Goal: Task Accomplishment & Management: Complete application form

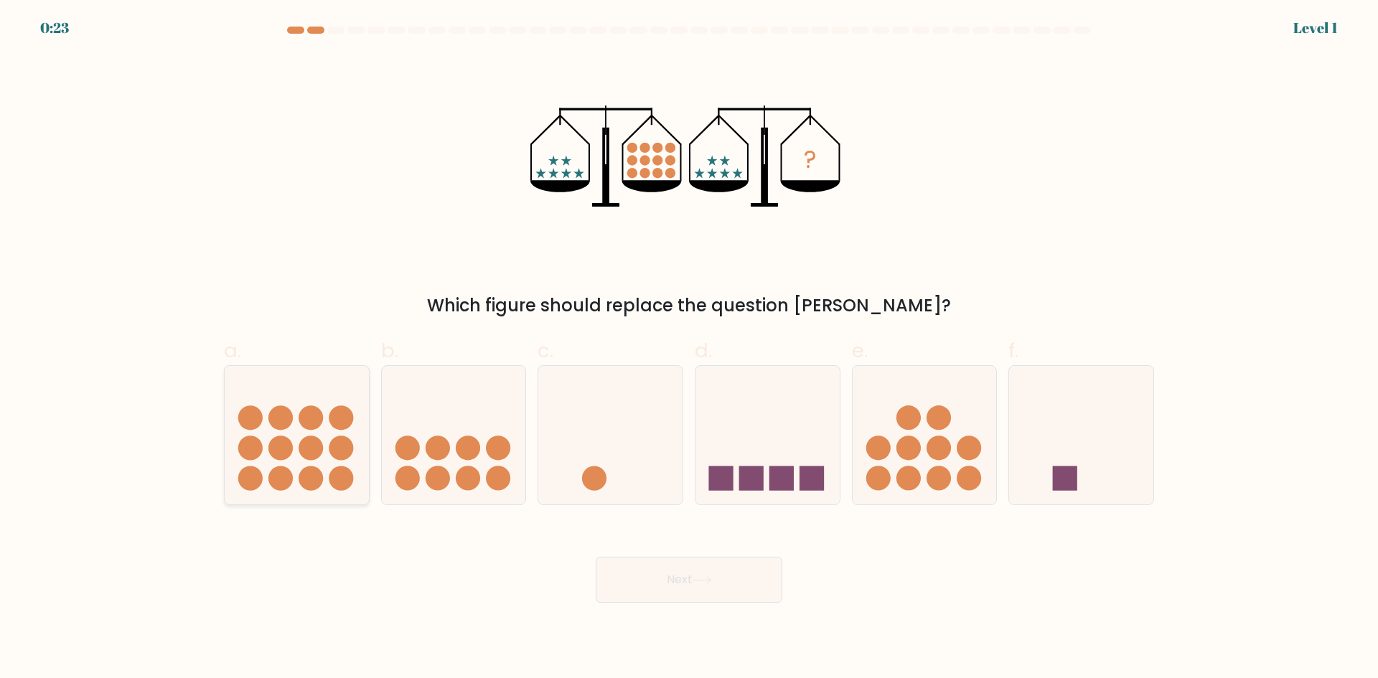
click at [289, 431] on icon at bounding box center [297, 434] width 144 height 119
click at [689, 349] on input "a." at bounding box center [689, 344] width 1 height 9
radio input "true"
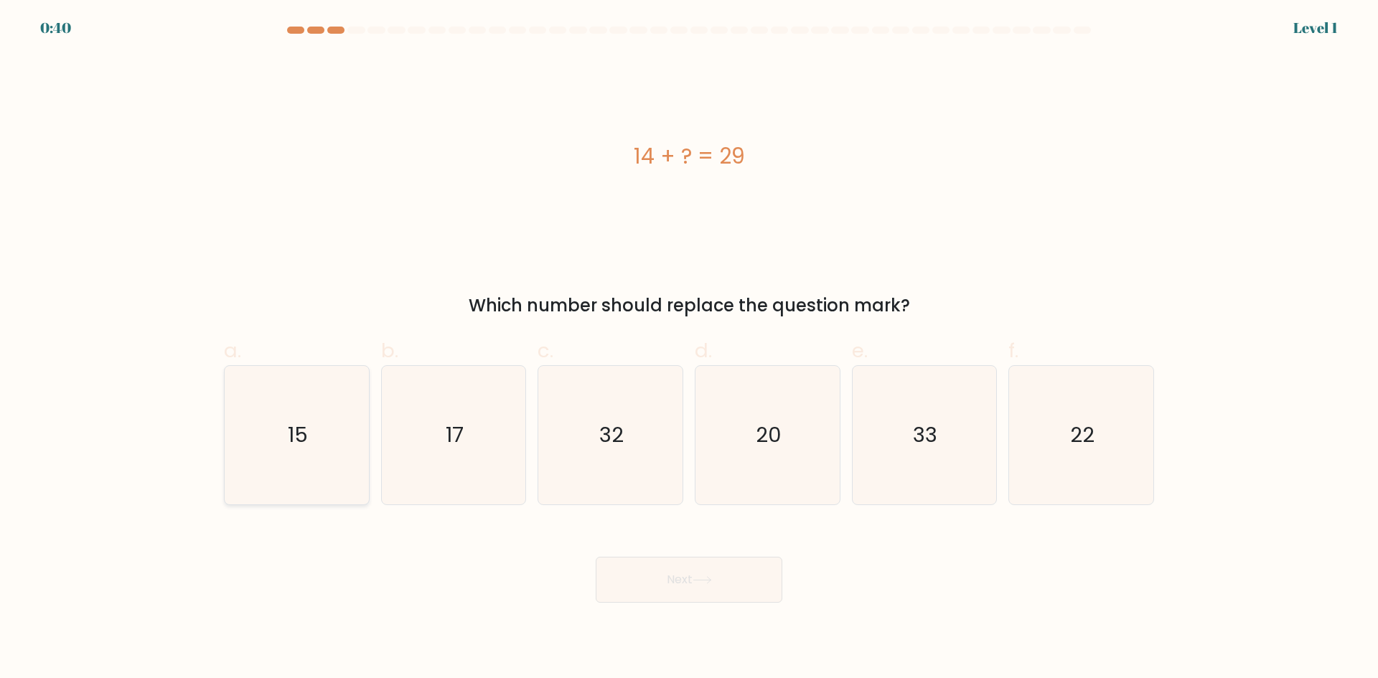
click at [349, 431] on icon "15" at bounding box center [297, 435] width 139 height 139
click at [689, 349] on input "a. 15" at bounding box center [689, 344] width 1 height 9
radio input "true"
click at [686, 588] on button "Next" at bounding box center [689, 580] width 187 height 46
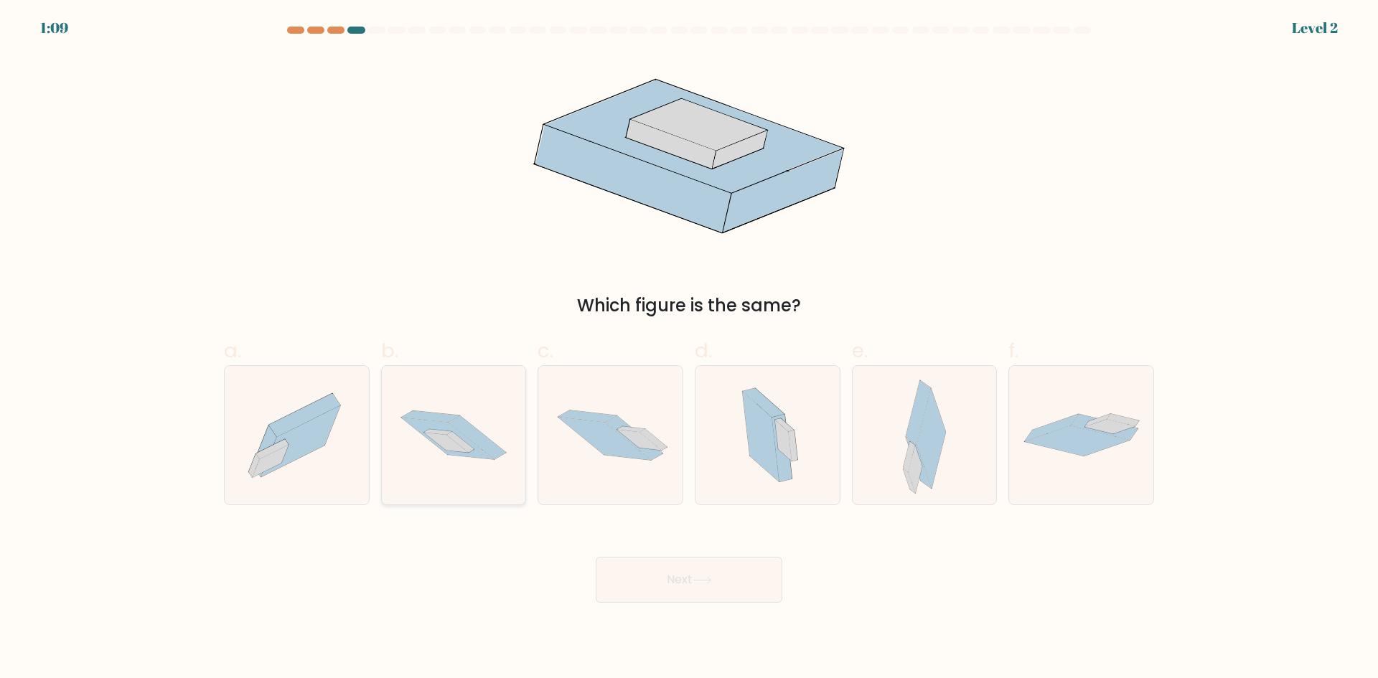
click at [448, 466] on icon at bounding box center [454, 435] width 144 height 95
click at [689, 349] on input "b." at bounding box center [689, 344] width 1 height 9
radio input "true"
click at [716, 590] on button "Next" at bounding box center [689, 580] width 187 height 46
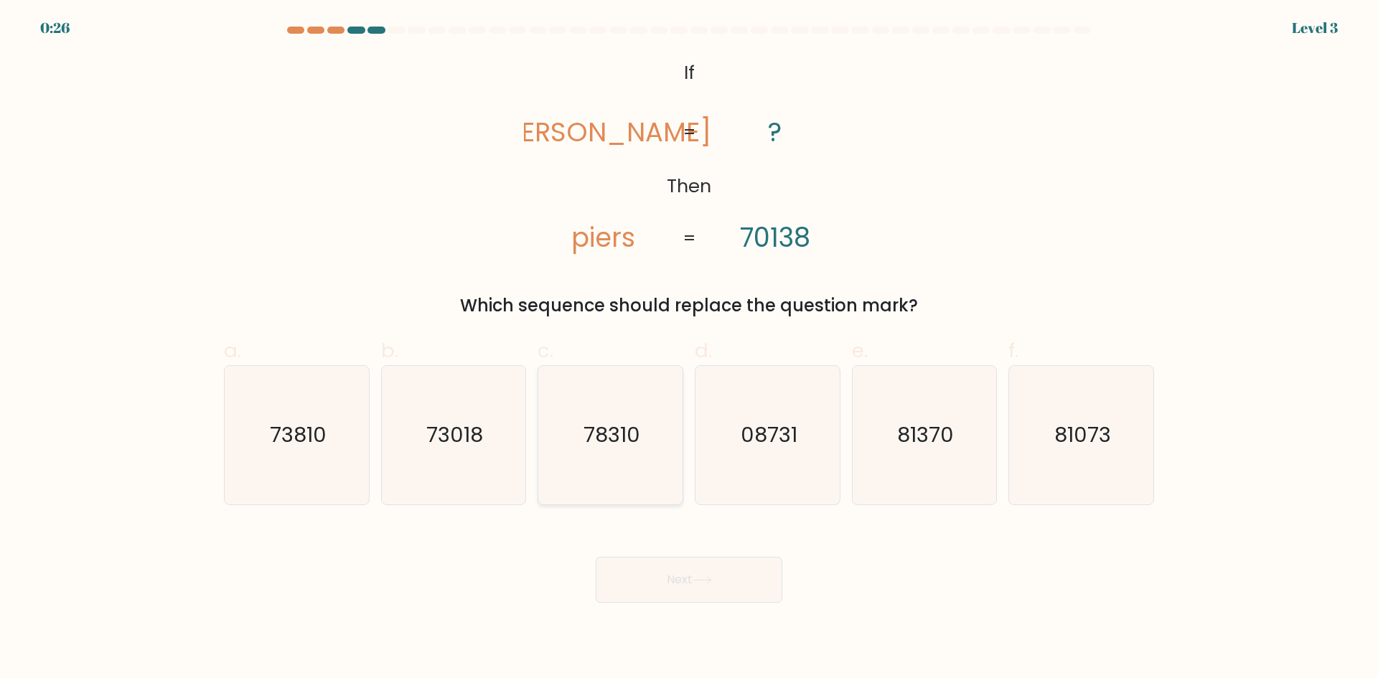
click at [623, 458] on icon "78310" at bounding box center [610, 435] width 139 height 139
click at [689, 349] on input "c. 78310" at bounding box center [689, 344] width 1 height 9
radio input "true"
click at [444, 463] on icon "73018" at bounding box center [453, 435] width 139 height 139
click at [689, 349] on input "b. 73018" at bounding box center [689, 344] width 1 height 9
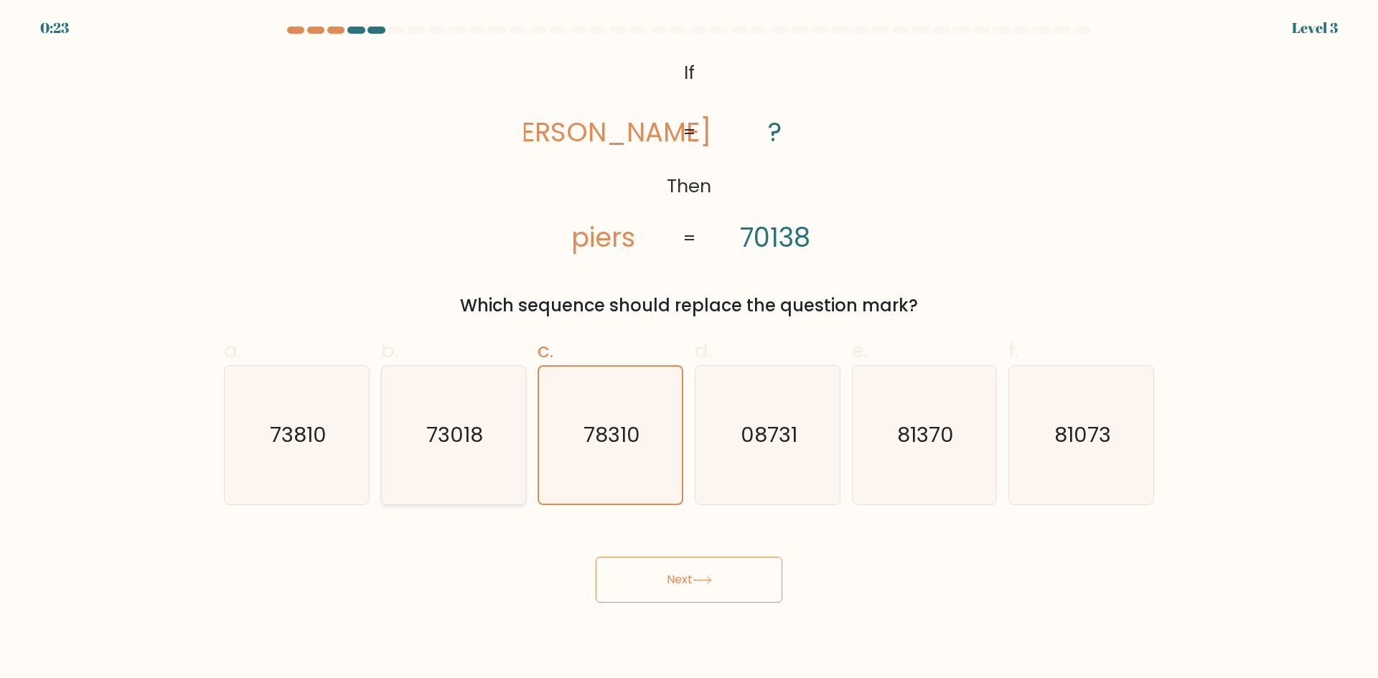
radio input "true"
click at [683, 581] on button "Next" at bounding box center [689, 580] width 187 height 46
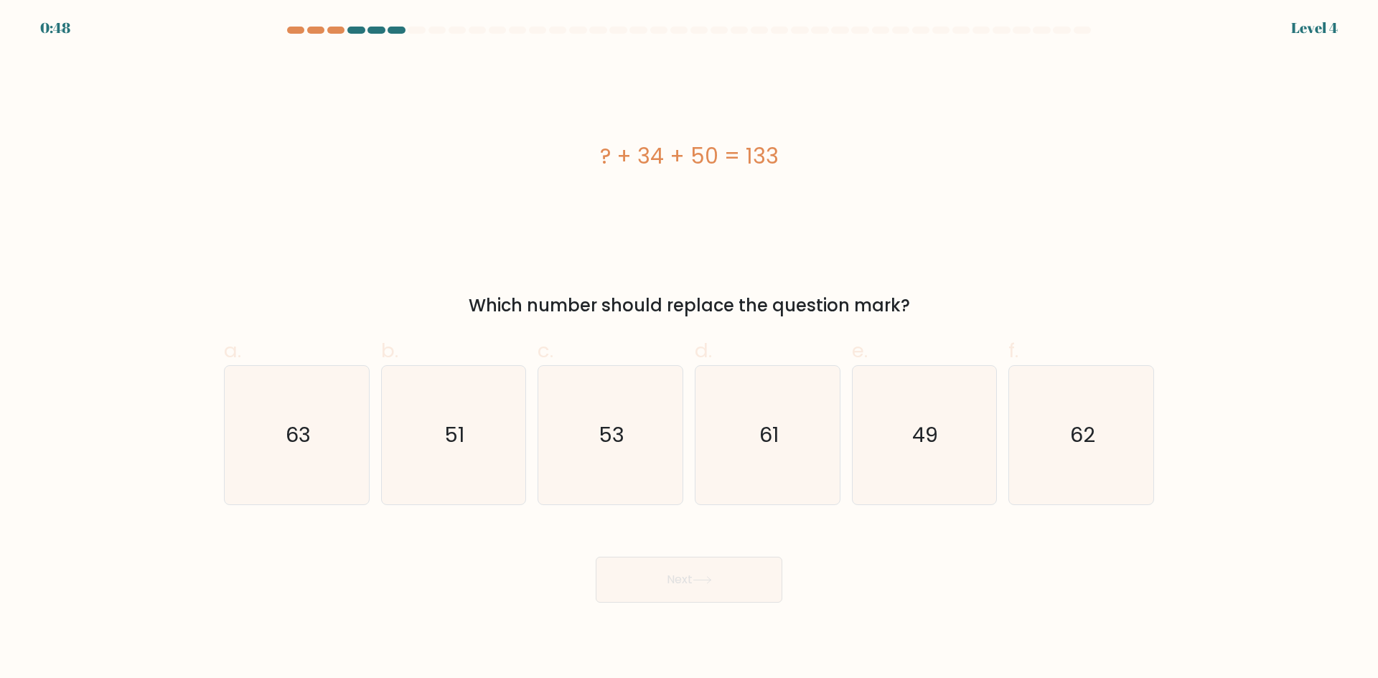
click at [1101, 263] on div "? + 34 + 50 = 133 Which number should replace the question mark?" at bounding box center [689, 187] width 948 height 264
click at [915, 452] on icon "49" at bounding box center [924, 435] width 139 height 139
click at [690, 349] on input "e. 49" at bounding box center [689, 344] width 1 height 9
radio input "true"
click at [736, 571] on button "Next" at bounding box center [689, 580] width 187 height 46
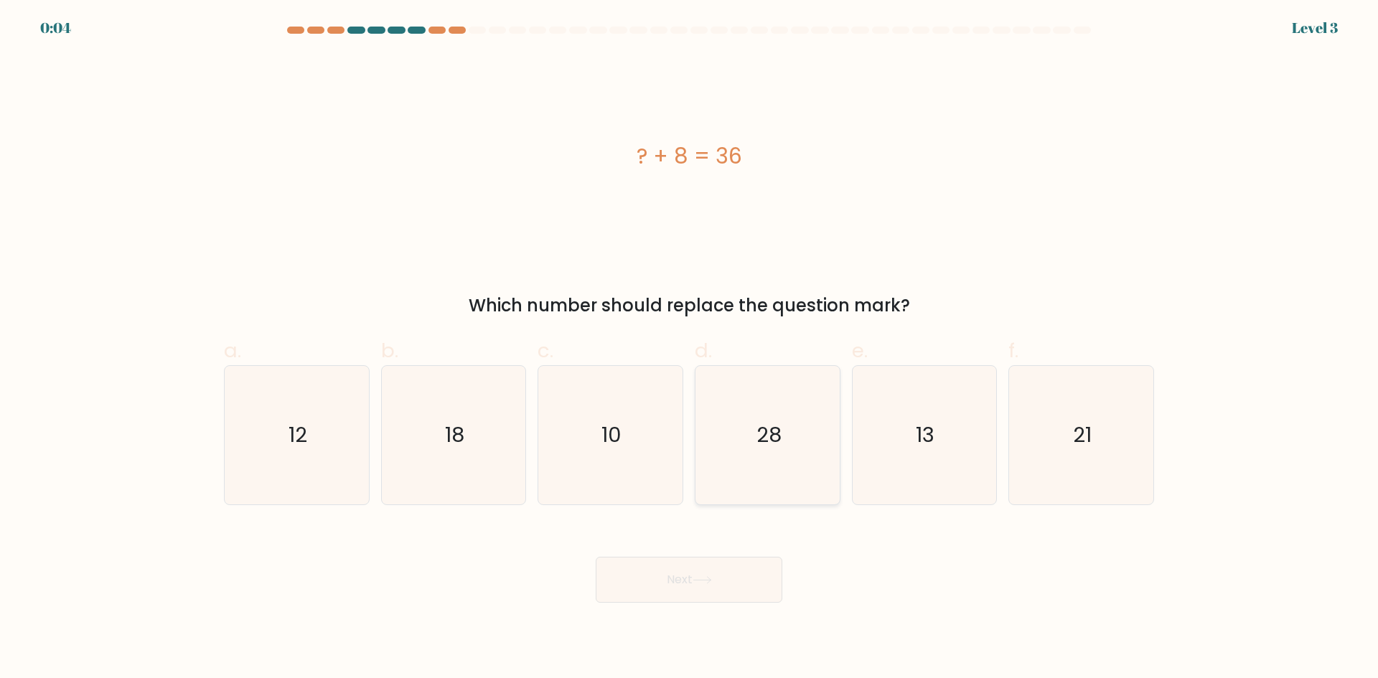
click at [799, 457] on icon "28" at bounding box center [768, 435] width 139 height 139
click at [690, 349] on input "d. 28" at bounding box center [689, 344] width 1 height 9
radio input "true"
click at [712, 589] on button "Next" at bounding box center [689, 580] width 187 height 46
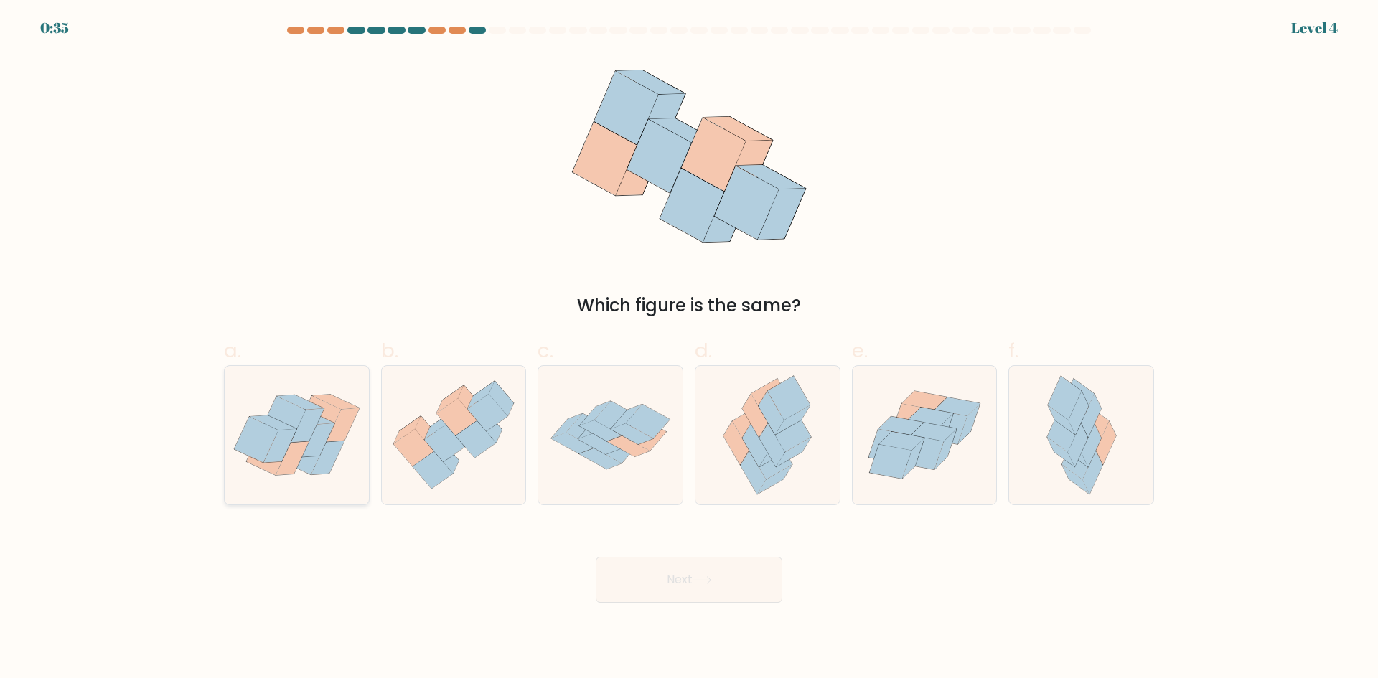
click at [315, 452] on icon at bounding box center [318, 441] width 33 height 34
click at [689, 349] on input "a." at bounding box center [689, 344] width 1 height 9
radio input "true"
click at [722, 582] on button "Next" at bounding box center [689, 580] width 187 height 46
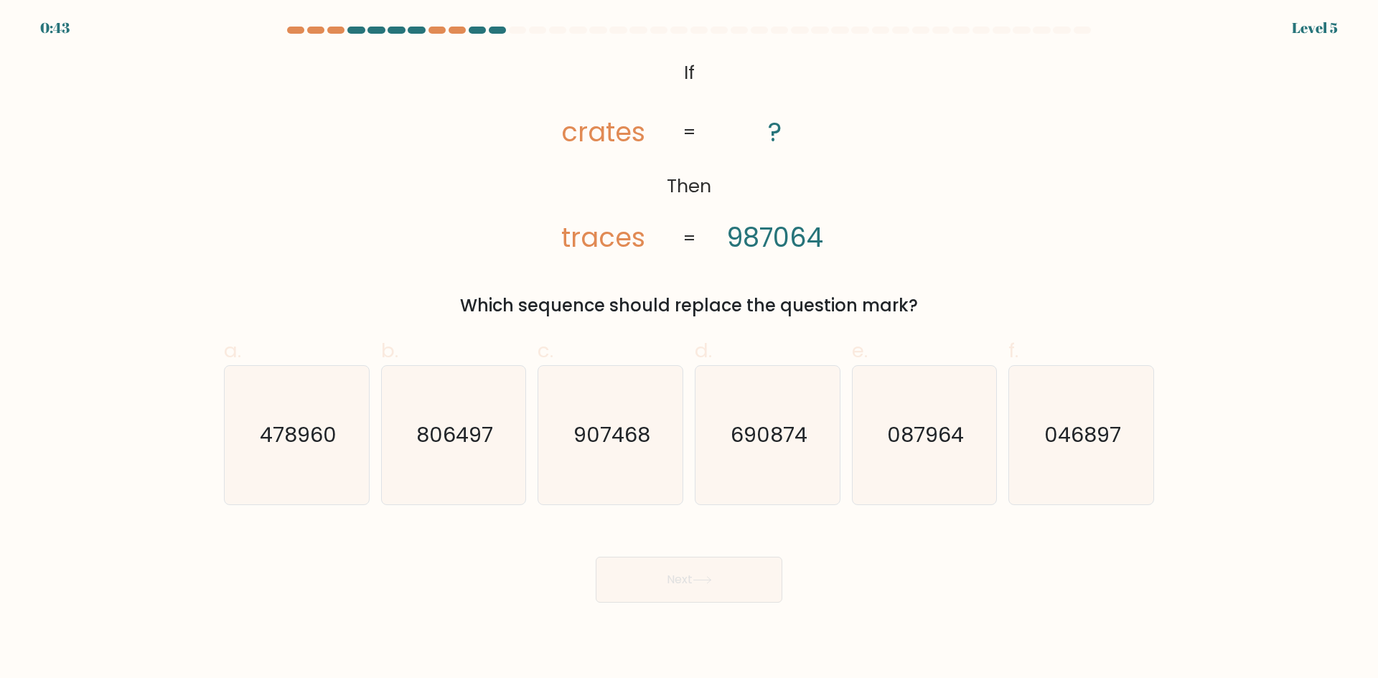
click at [610, 246] on tspan "traces" at bounding box center [603, 237] width 84 height 37
click at [607, 240] on tspan "traces" at bounding box center [603, 237] width 84 height 37
click at [606, 236] on tspan "traces" at bounding box center [603, 237] width 84 height 37
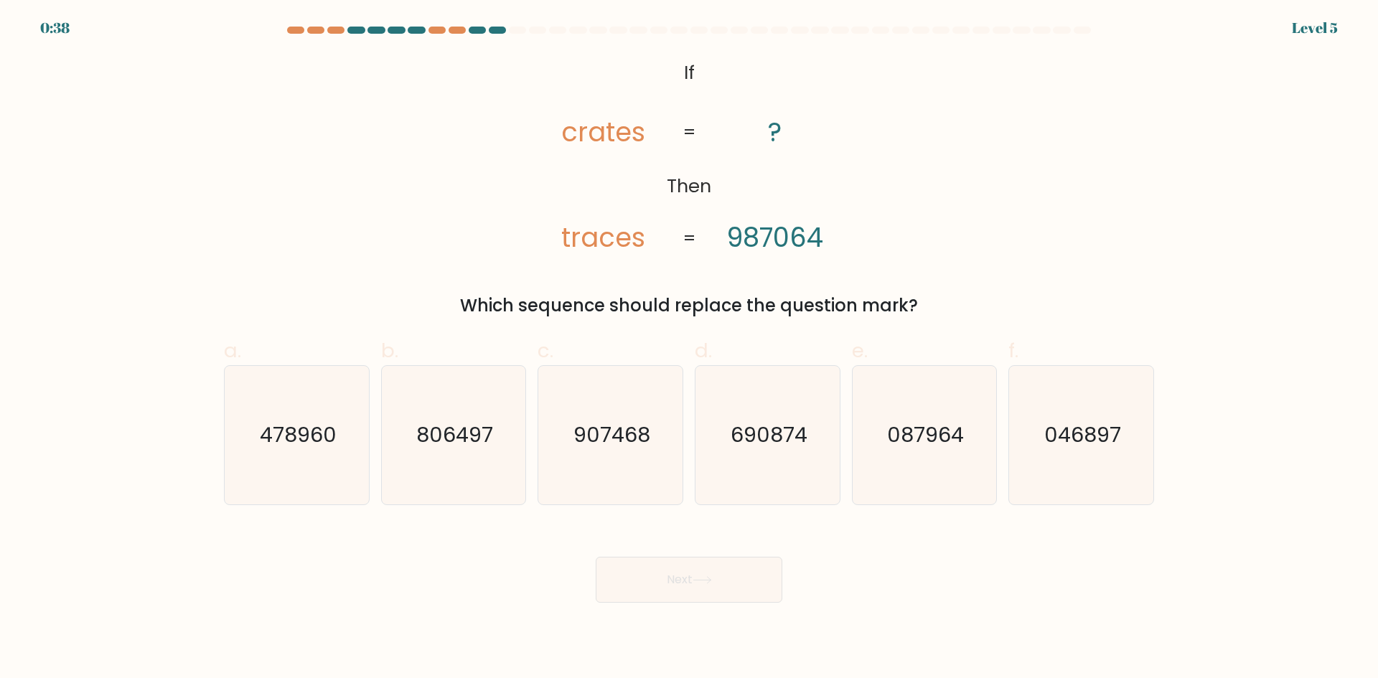
click at [782, 246] on tspan "987064" at bounding box center [775, 237] width 97 height 37
click at [1072, 449] on text "046897" at bounding box center [1083, 435] width 77 height 29
click at [690, 349] on input "f. 046897" at bounding box center [689, 344] width 1 height 9
radio input "true"
click at [731, 578] on button "Next" at bounding box center [689, 580] width 187 height 46
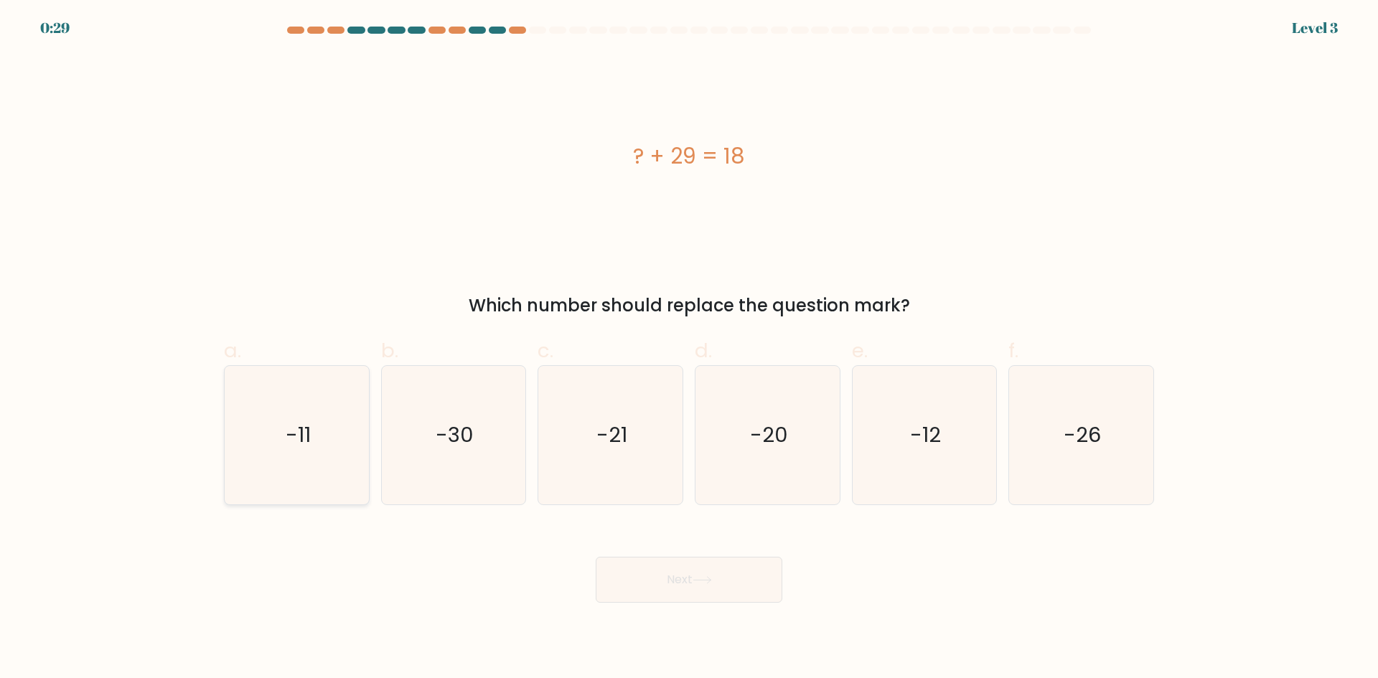
click at [235, 438] on icon "-11" at bounding box center [297, 435] width 139 height 139
click at [689, 349] on input "a. -11" at bounding box center [689, 344] width 1 height 9
radio input "true"
click at [660, 596] on button "Next" at bounding box center [689, 580] width 187 height 46
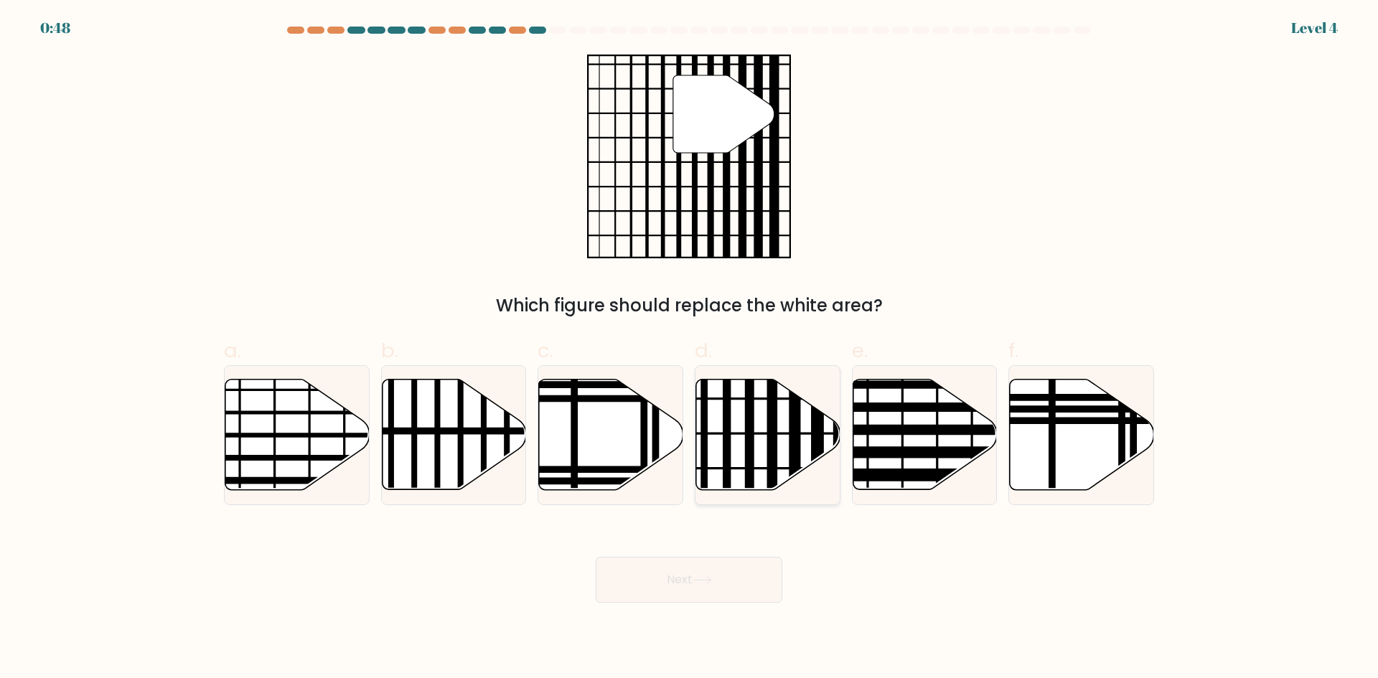
click at [762, 430] on icon at bounding box center [768, 435] width 144 height 111
click at [690, 349] on input "d." at bounding box center [689, 344] width 1 height 9
radio input "true"
click at [716, 594] on button "Next" at bounding box center [689, 580] width 187 height 46
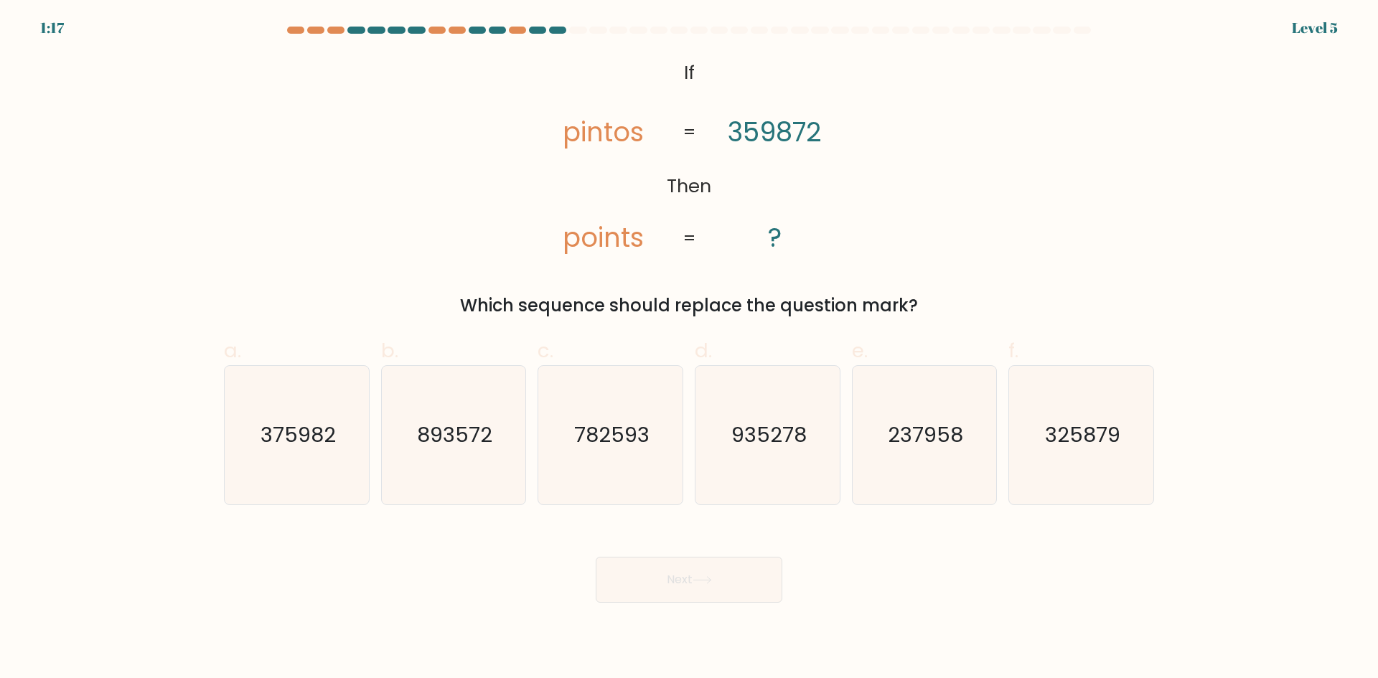
click at [804, 135] on tspan "359872" at bounding box center [775, 131] width 94 height 37
click at [319, 444] on text "375982" at bounding box center [298, 435] width 75 height 29
click at [689, 349] on input "a. 375982" at bounding box center [689, 344] width 1 height 9
radio input "true"
click at [678, 578] on button "Next" at bounding box center [689, 580] width 187 height 46
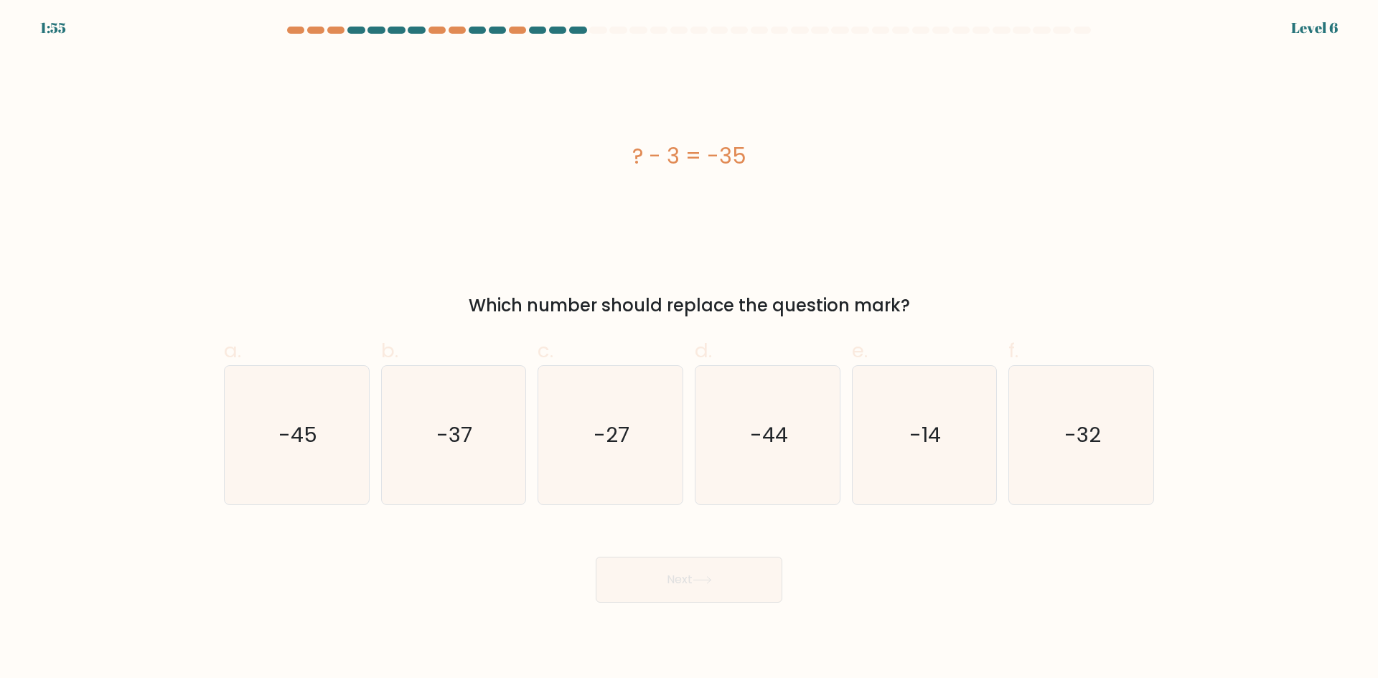
click at [638, 154] on div "? - 3 = -35" at bounding box center [689, 156] width 930 height 32
click at [1091, 449] on text "-32" at bounding box center [1083, 435] width 37 height 29
click at [690, 349] on input "f. -32" at bounding box center [689, 344] width 1 height 9
radio input "true"
click at [704, 604] on body "1:15 Level 6 a." at bounding box center [689, 339] width 1378 height 678
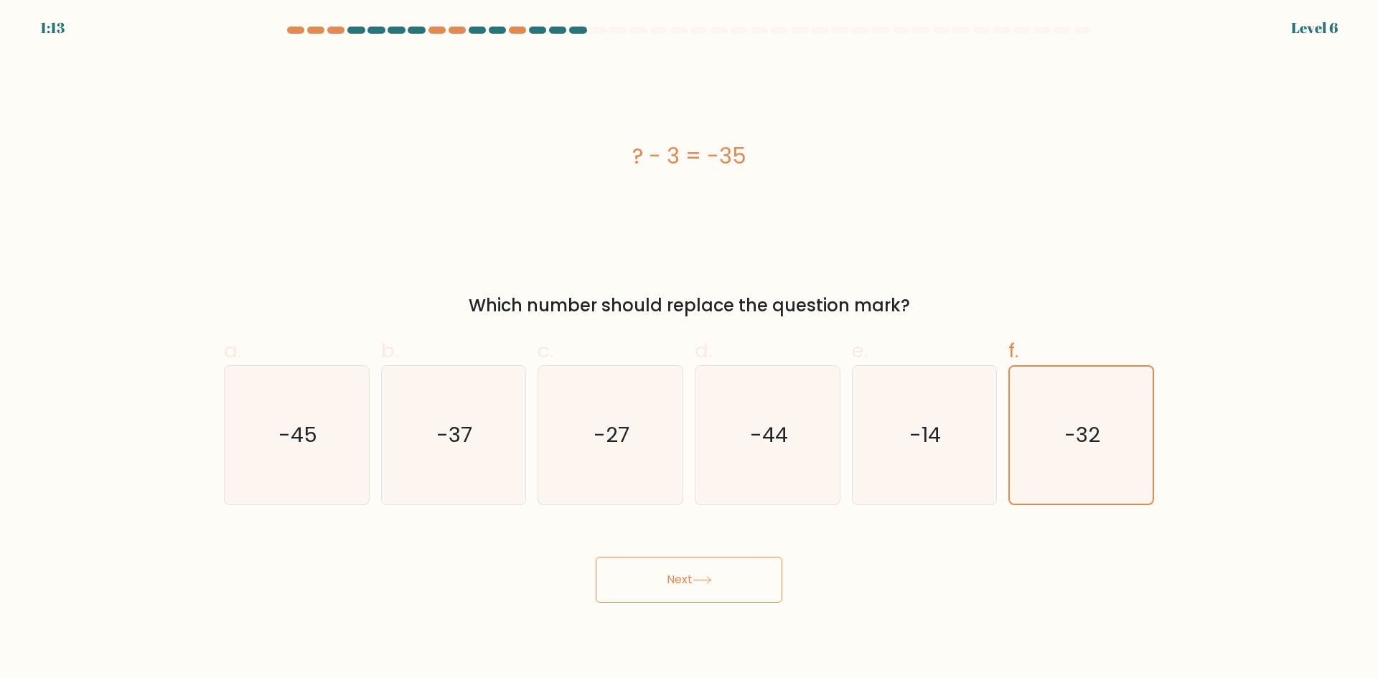
click at [703, 588] on button "Next" at bounding box center [689, 580] width 187 height 46
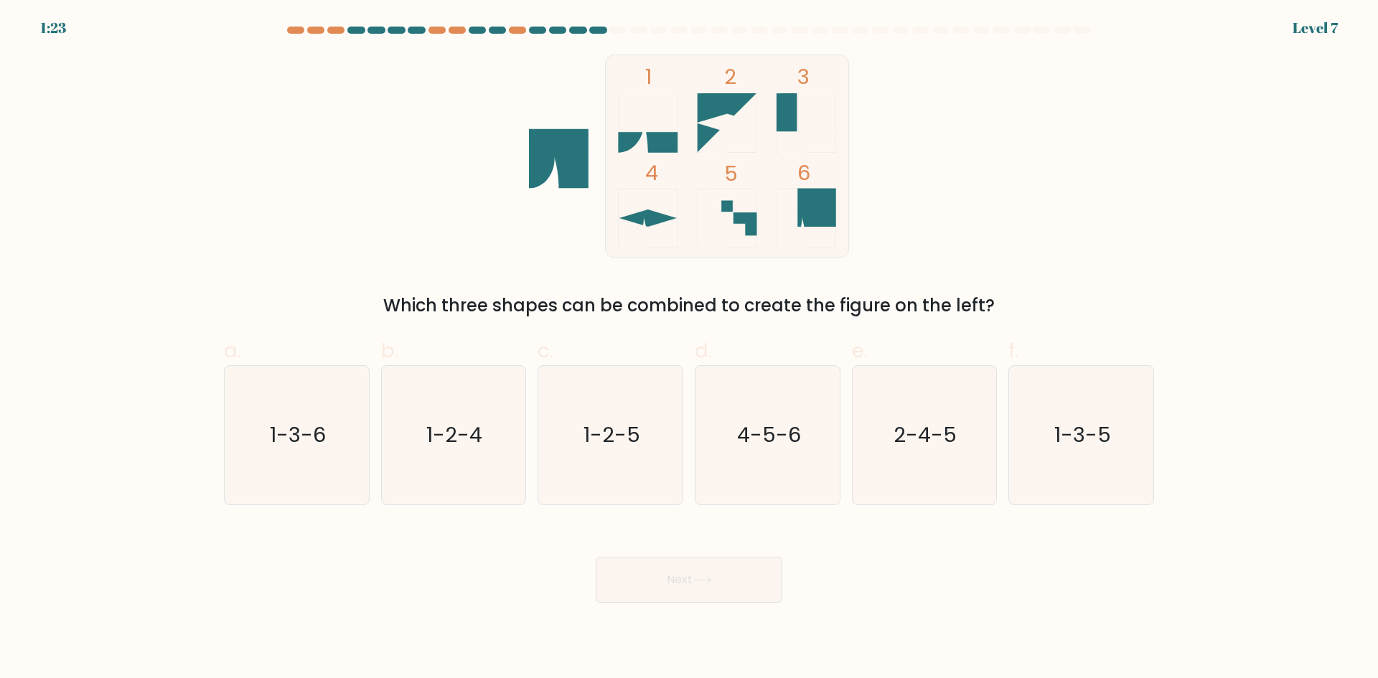
click at [661, 102] on rect at bounding box center [658, 112] width 39 height 39
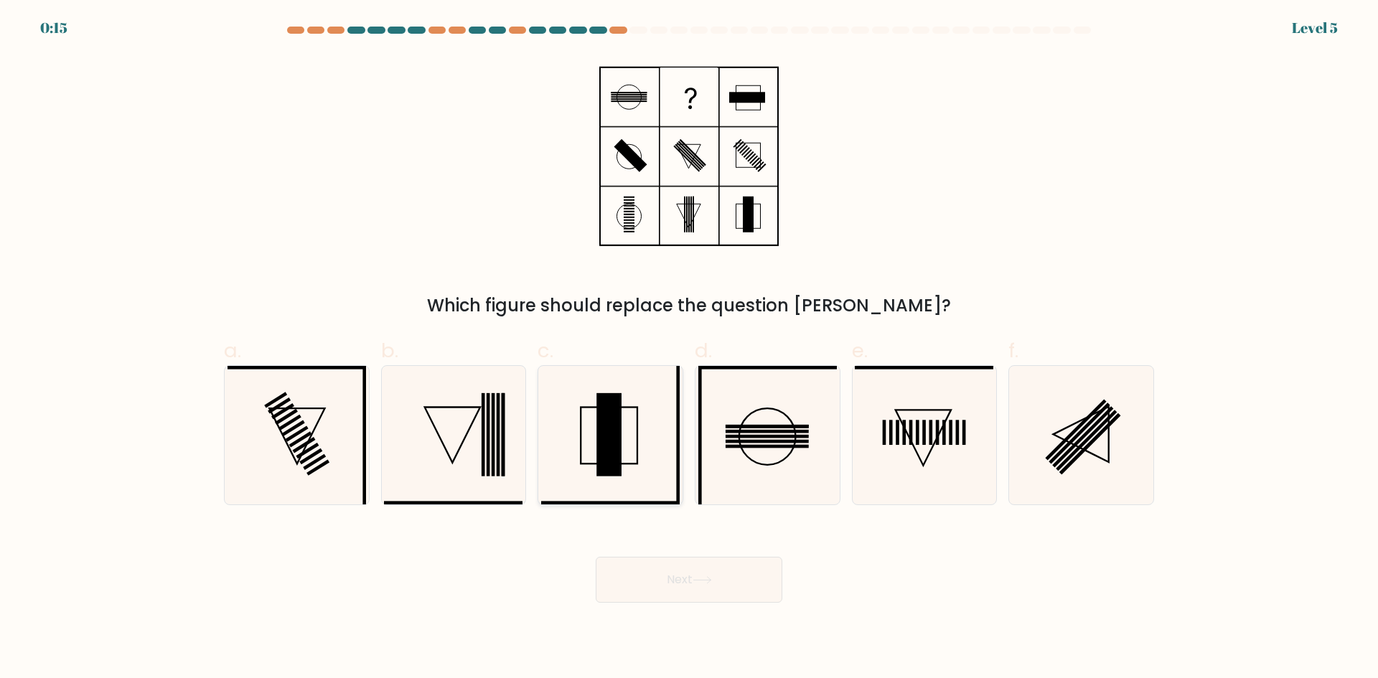
click at [623, 431] on icon at bounding box center [610, 435] width 139 height 139
click at [689, 349] on input "c." at bounding box center [689, 344] width 1 height 9
radio input "true"
click at [712, 590] on button "Next" at bounding box center [689, 580] width 187 height 46
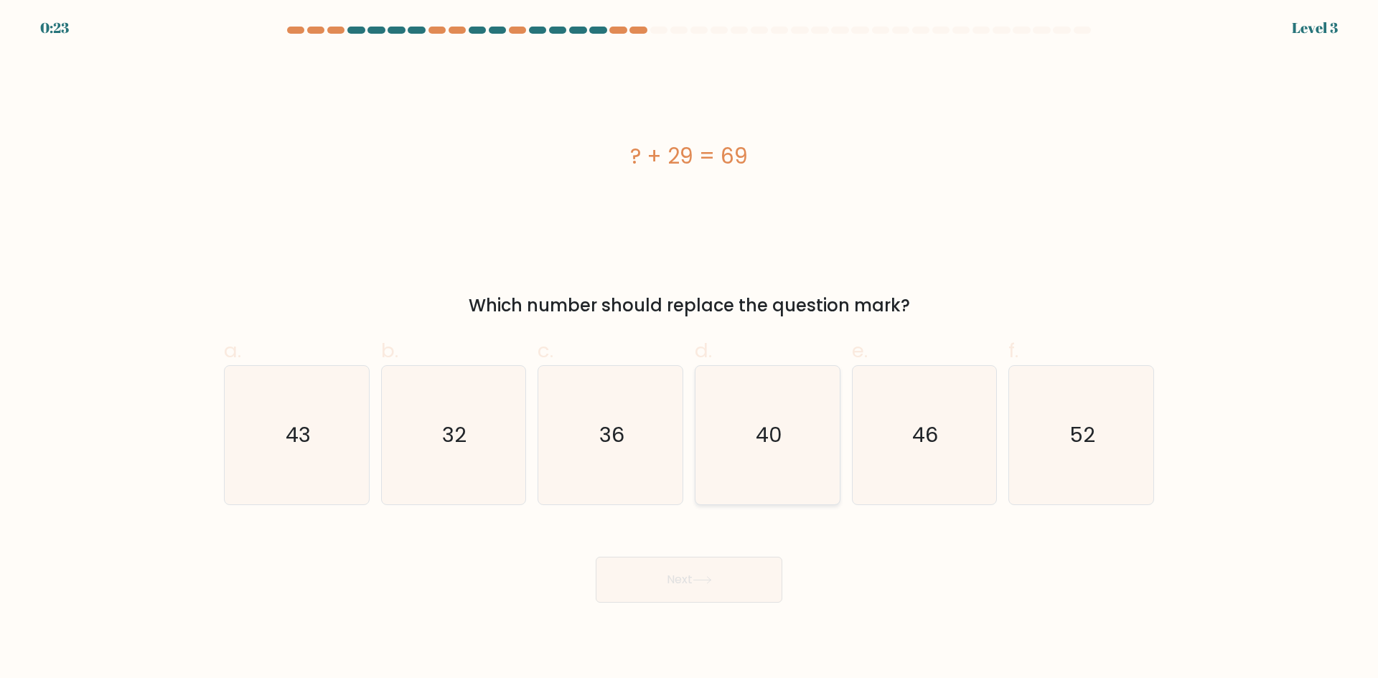
drag, startPoint x: 778, startPoint y: 429, endPoint x: 752, endPoint y: 501, distance: 77.0
click at [778, 429] on text "40" at bounding box center [769, 435] width 27 height 29
click at [690, 349] on input "d. 40" at bounding box center [689, 344] width 1 height 9
radio input "true"
click at [711, 606] on body "0:23 Level 3 a." at bounding box center [689, 339] width 1378 height 678
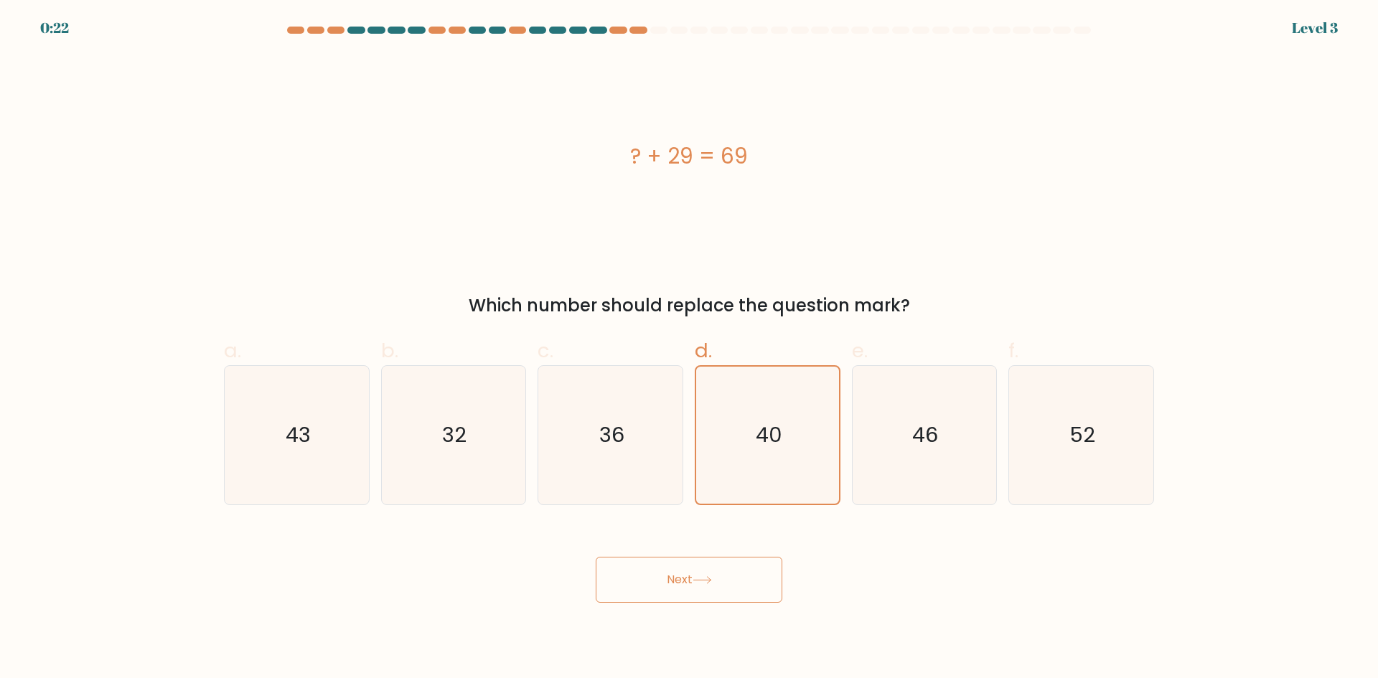
click at [716, 584] on button "Next" at bounding box center [689, 580] width 187 height 46
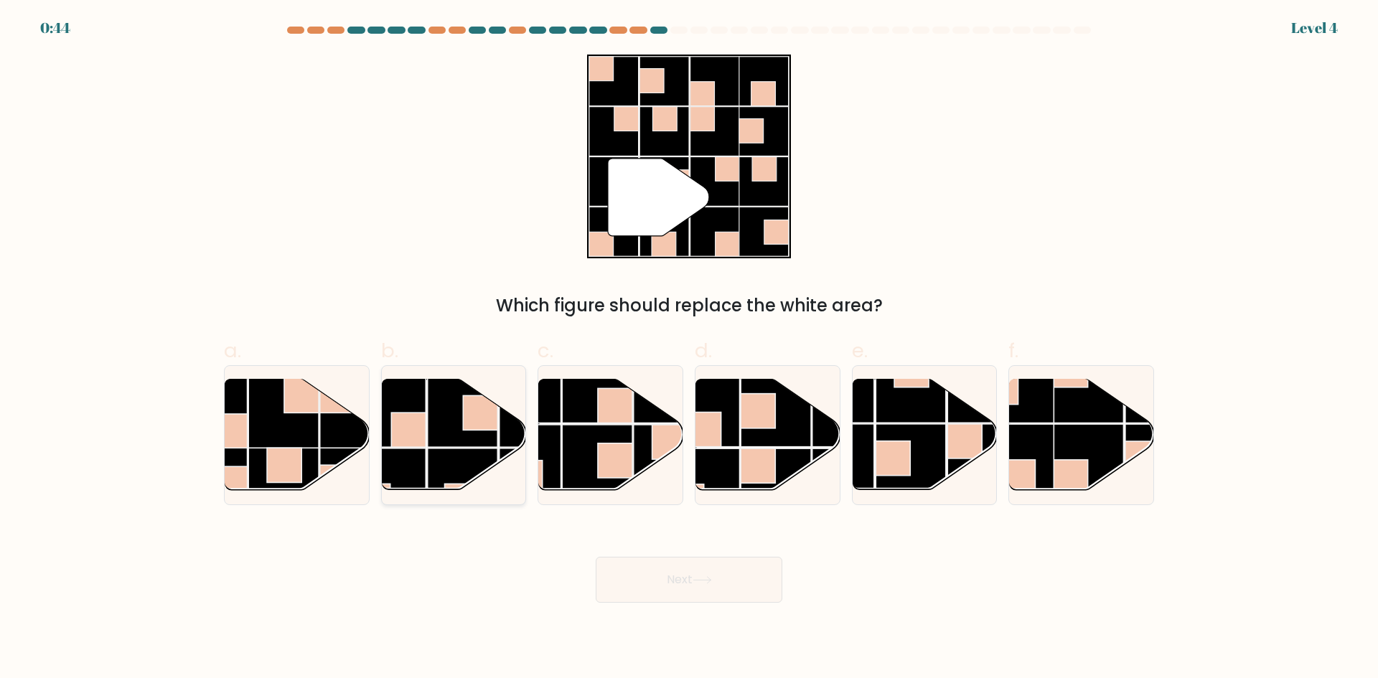
click at [475, 450] on rect at bounding box center [463, 484] width 70 height 70
click at [689, 349] on input "b." at bounding box center [689, 344] width 1 height 9
radio input "true"
click at [725, 586] on button "Next" at bounding box center [689, 580] width 187 height 46
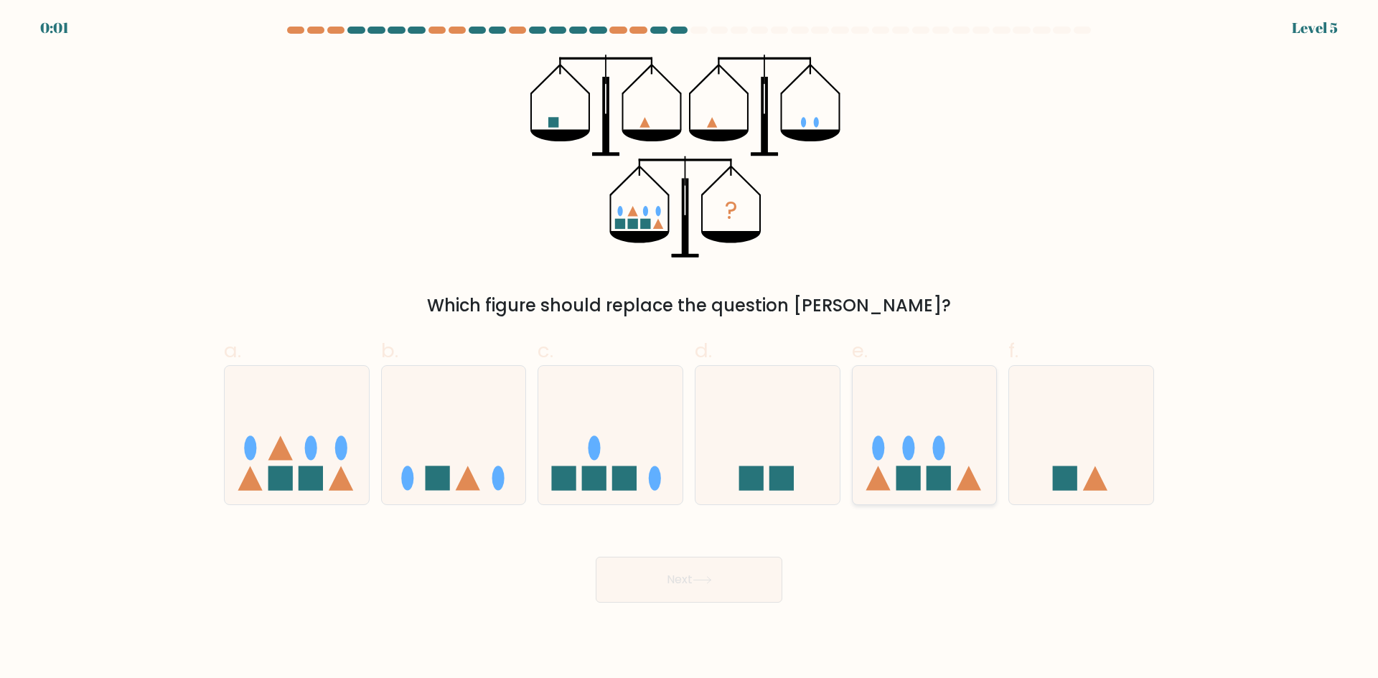
click at [882, 454] on ellipse at bounding box center [878, 448] width 12 height 24
click at [690, 349] on input "e." at bounding box center [689, 344] width 1 height 9
radio input "true"
click at [726, 604] on body "0:00 Level 5" at bounding box center [689, 339] width 1378 height 678
click at [719, 582] on button "Next" at bounding box center [689, 580] width 187 height 46
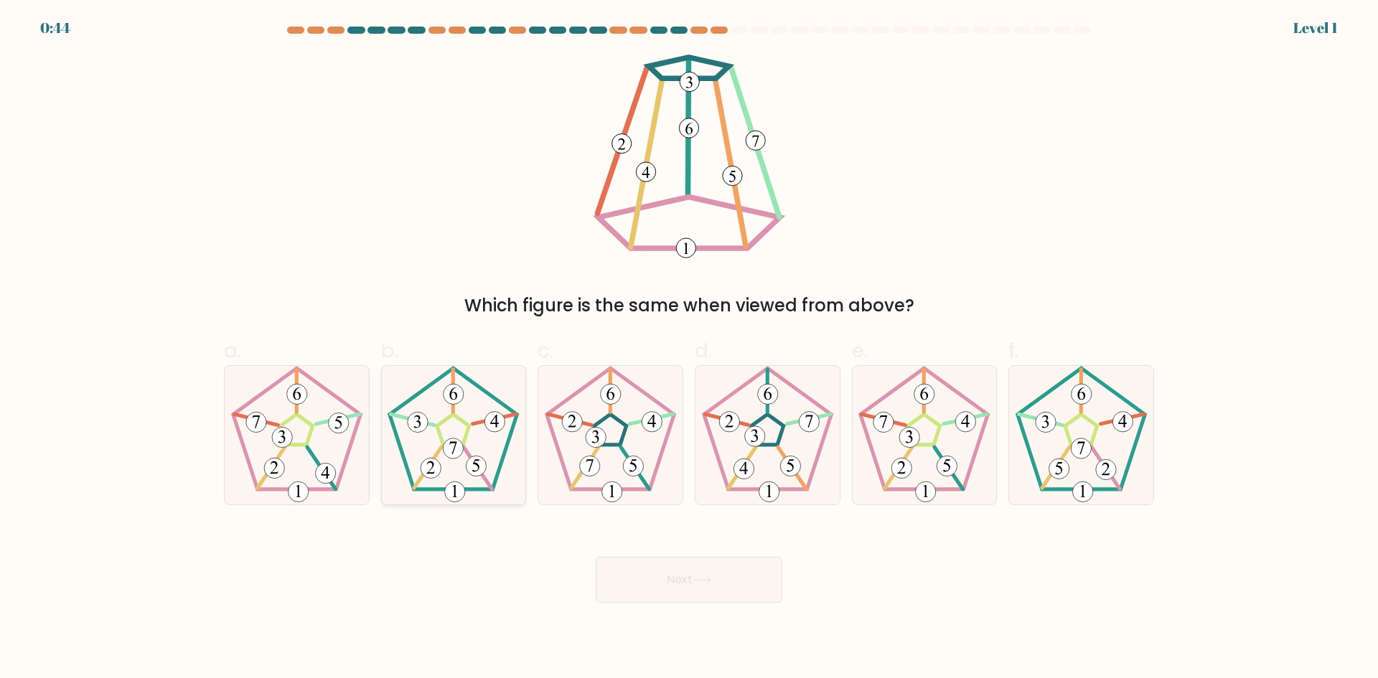
click at [477, 428] on icon at bounding box center [453, 435] width 139 height 139
click at [689, 349] on input "b." at bounding box center [689, 344] width 1 height 9
radio input "true"
click at [686, 581] on button "Next" at bounding box center [689, 580] width 187 height 46
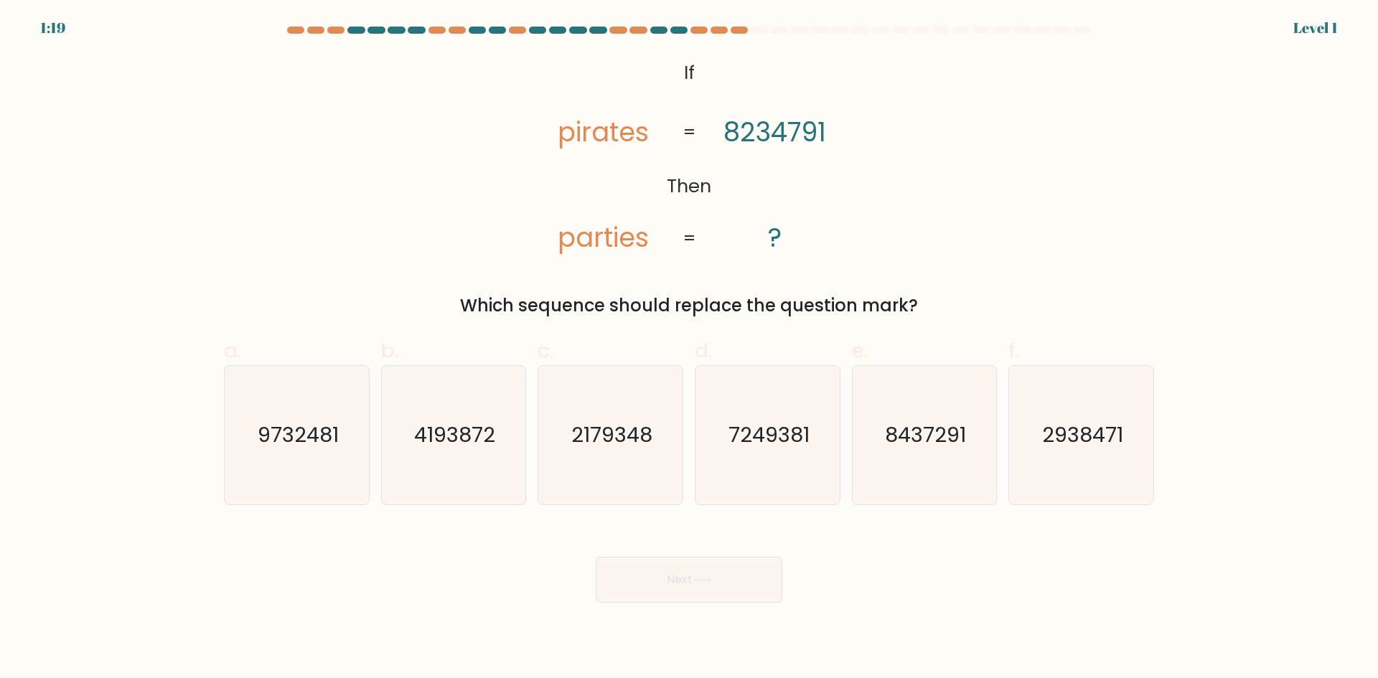
click at [570, 134] on tspan "pirates" at bounding box center [603, 131] width 91 height 37
click at [729, 129] on tspan "8234791" at bounding box center [775, 131] width 103 height 37
click at [784, 130] on tspan "8234791" at bounding box center [775, 131] width 103 height 37
click at [938, 444] on text "8437291" at bounding box center [925, 435] width 81 height 29
click at [690, 349] on input "e. 8437291" at bounding box center [689, 344] width 1 height 9
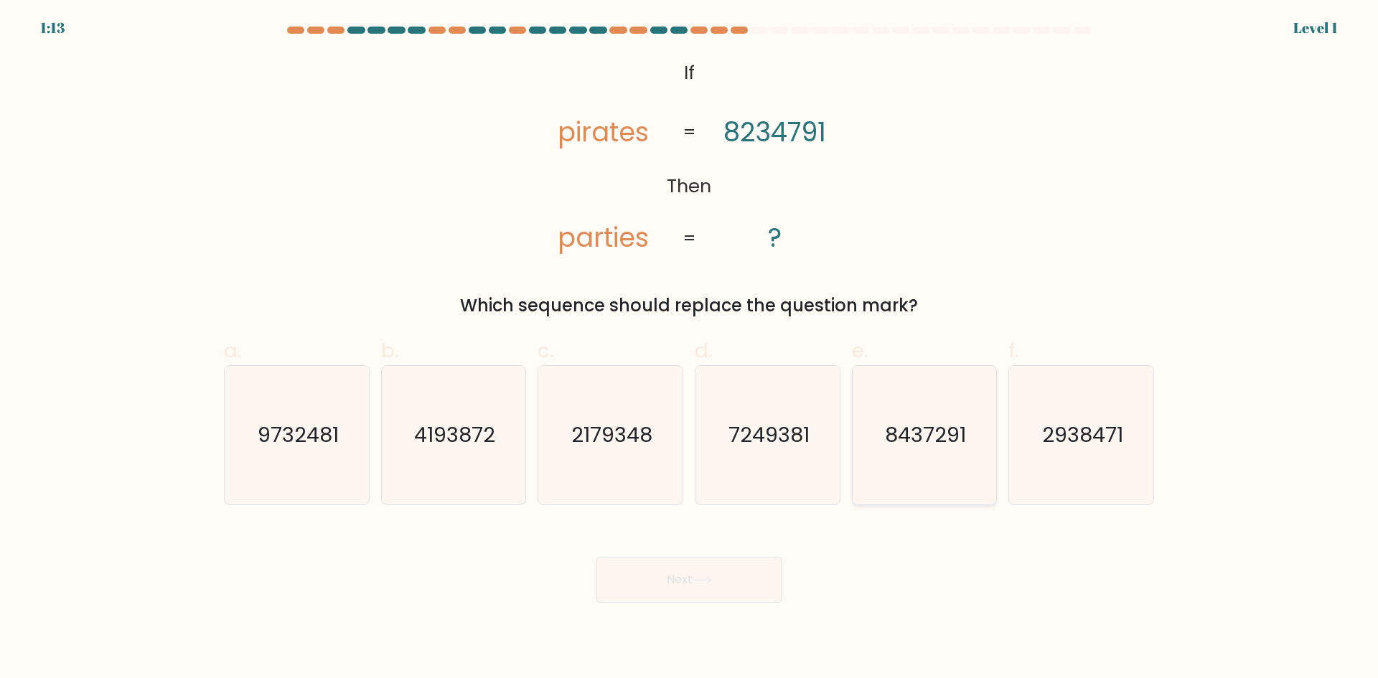
radio input "true"
click at [693, 571] on button "Next" at bounding box center [689, 580] width 187 height 46
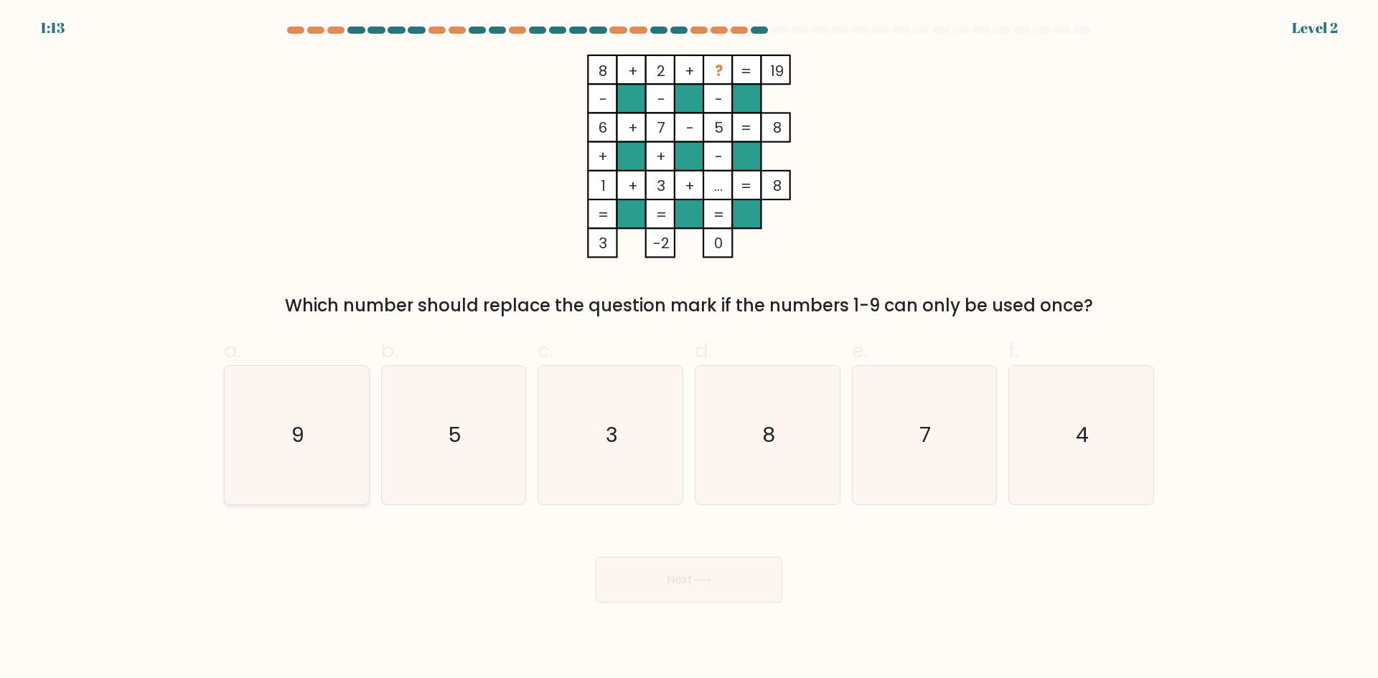
click at [317, 419] on icon "9" at bounding box center [297, 435] width 139 height 139
click at [689, 349] on input "a. 9" at bounding box center [689, 344] width 1 height 9
radio input "true"
drag, startPoint x: 696, startPoint y: 588, endPoint x: 683, endPoint y: 589, distance: 12.9
click at [695, 589] on button "Next" at bounding box center [689, 580] width 187 height 46
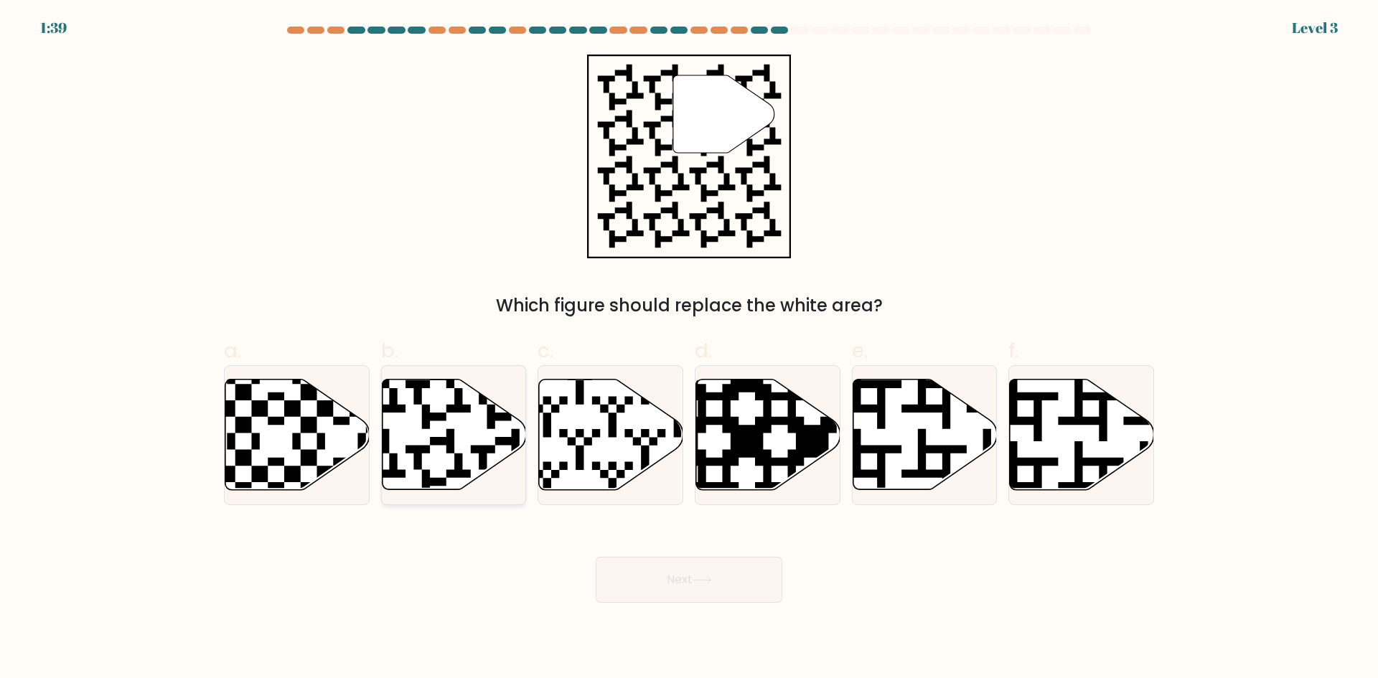
click at [471, 429] on icon at bounding box center [454, 435] width 144 height 111
click at [689, 349] on input "b." at bounding box center [689, 344] width 1 height 9
radio input "true"
click at [676, 584] on button "Next" at bounding box center [689, 580] width 187 height 46
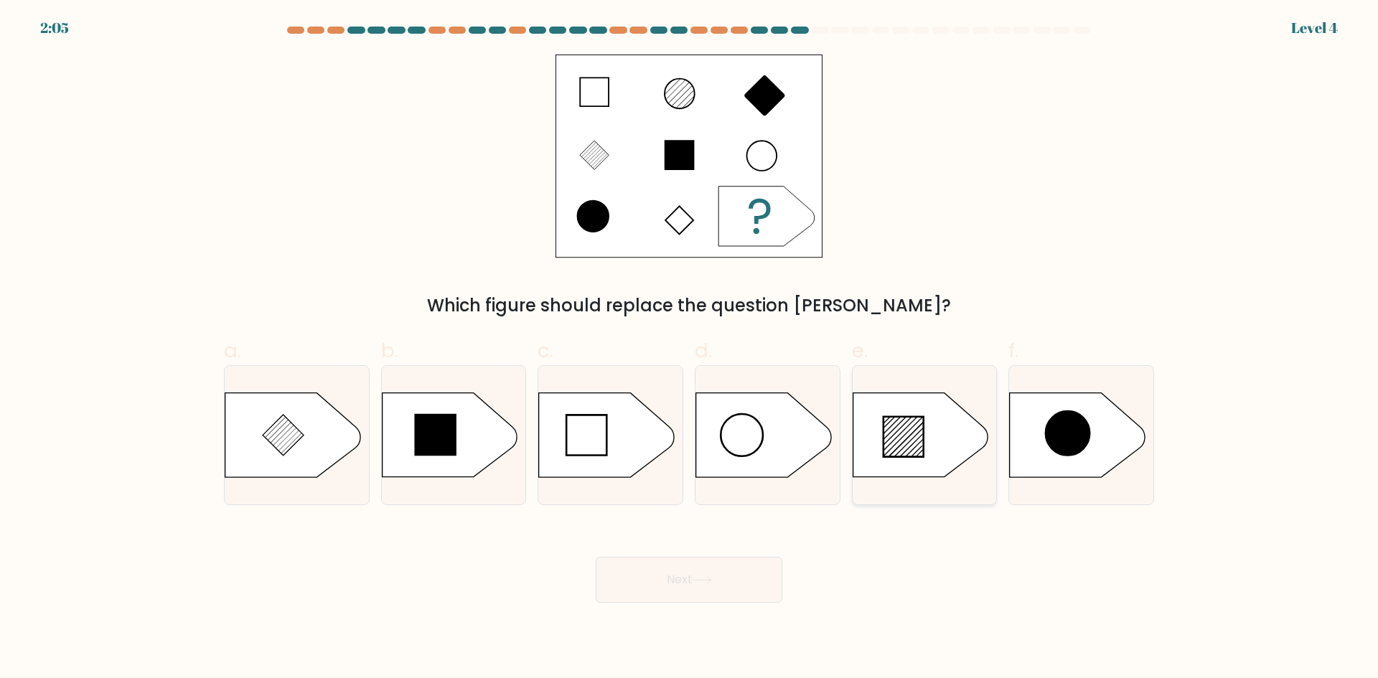
click at [924, 448] on icon at bounding box center [904, 437] width 40 height 40
click at [690, 349] on input "e." at bounding box center [689, 344] width 1 height 9
radio input "true"
click at [712, 582] on icon at bounding box center [702, 580] width 19 height 8
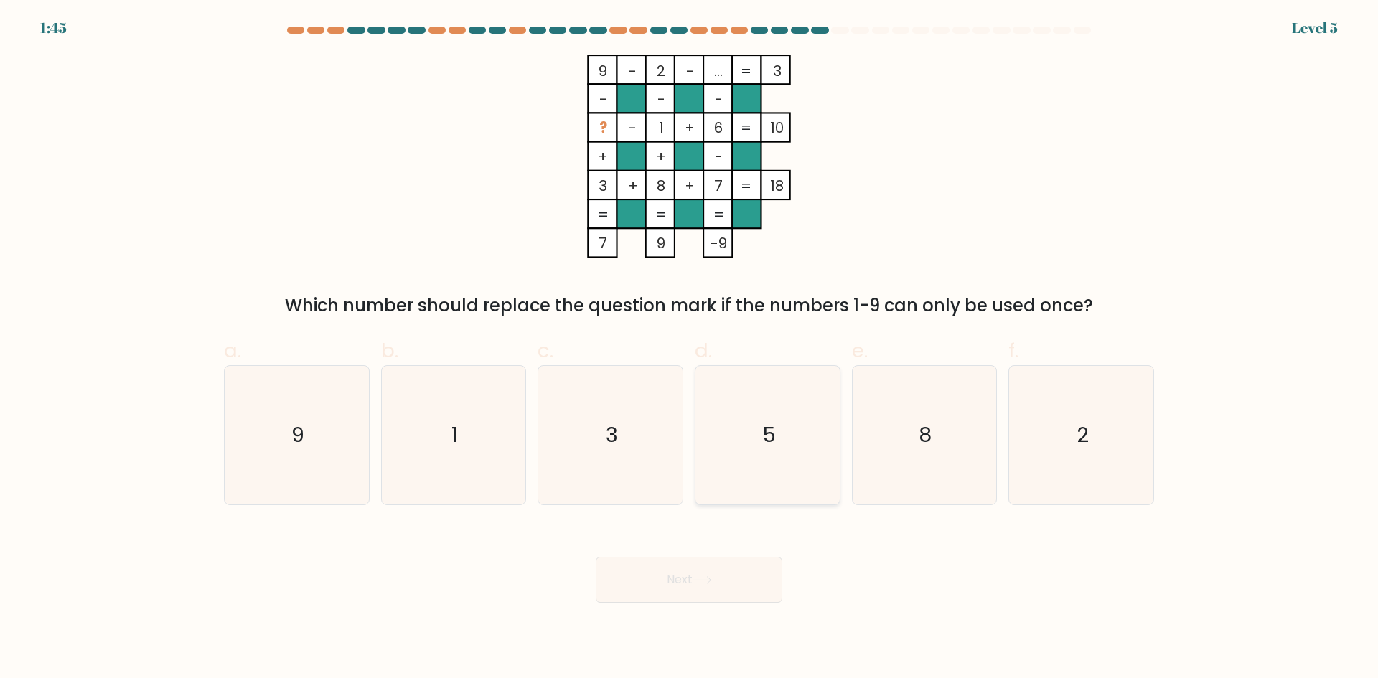
click at [793, 434] on icon "5" at bounding box center [768, 435] width 139 height 139
click at [690, 349] on input "d. 5" at bounding box center [689, 344] width 1 height 9
radio input "true"
click at [696, 557] on button "Next" at bounding box center [689, 580] width 187 height 46
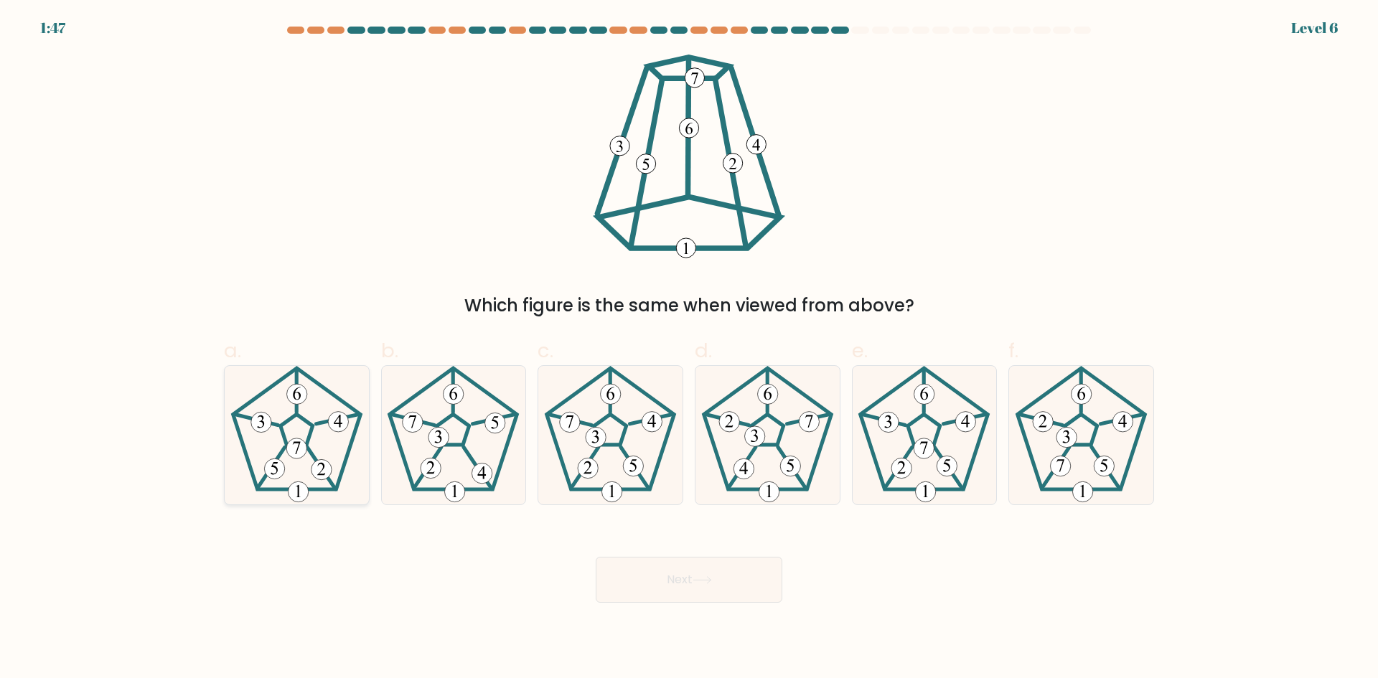
click at [343, 451] on icon at bounding box center [297, 435] width 139 height 139
click at [689, 349] on input "a." at bounding box center [689, 344] width 1 height 9
radio input "true"
click at [704, 579] on icon at bounding box center [702, 580] width 19 height 8
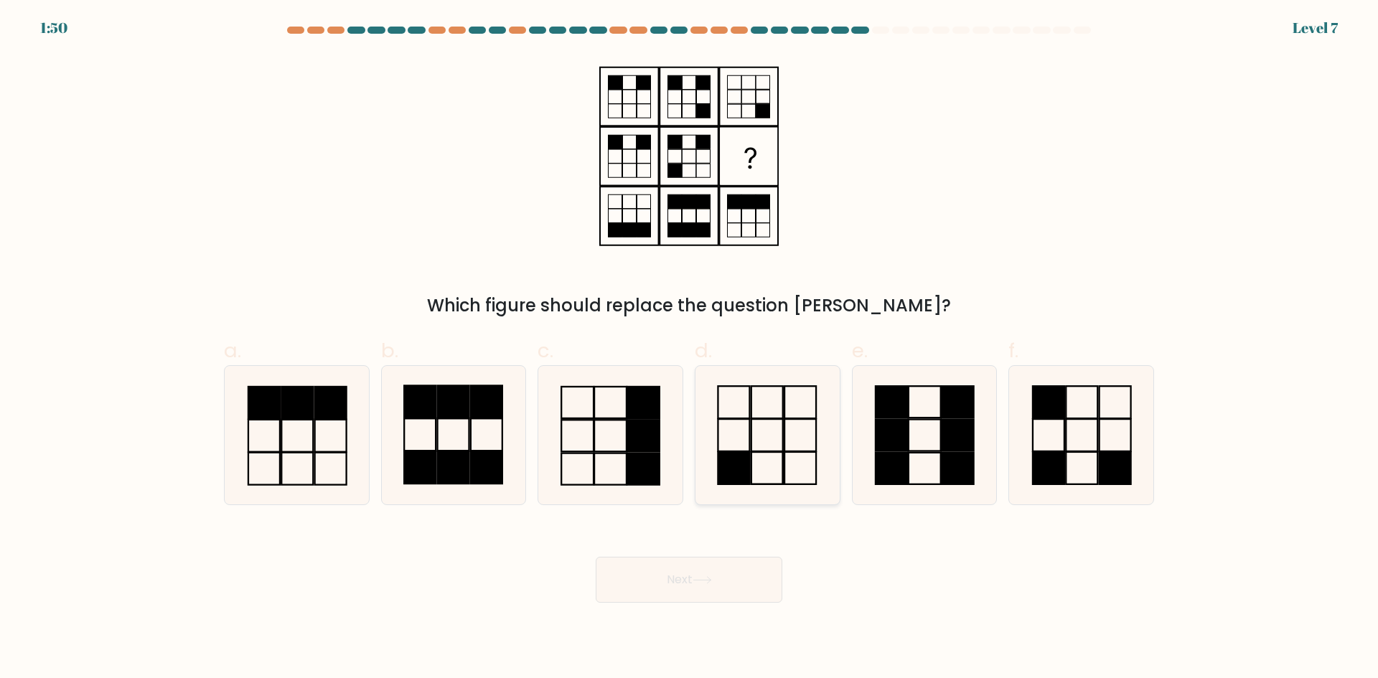
drag, startPoint x: 769, startPoint y: 431, endPoint x: 770, endPoint y: 439, distance: 7.9
click at [770, 438] on icon at bounding box center [768, 435] width 139 height 139
click at [690, 349] on input "d." at bounding box center [689, 344] width 1 height 9
radio input "true"
click at [705, 587] on button "Next" at bounding box center [689, 580] width 187 height 46
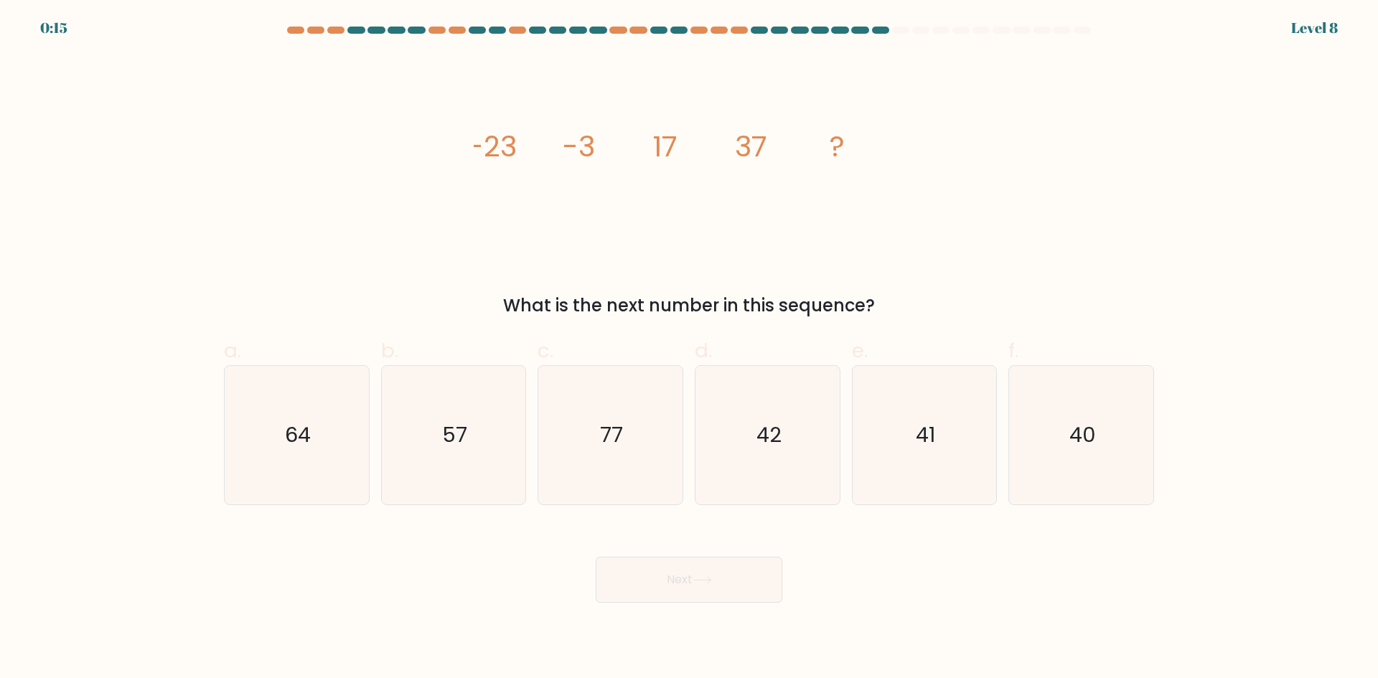
click at [744, 255] on icon "image/svg+xml -23 -3 17 37 ?" at bounding box center [689, 157] width 431 height 204
click at [327, 424] on icon "64" at bounding box center [297, 435] width 139 height 139
click at [689, 349] on input "a. 64" at bounding box center [689, 344] width 1 height 9
radio input "true"
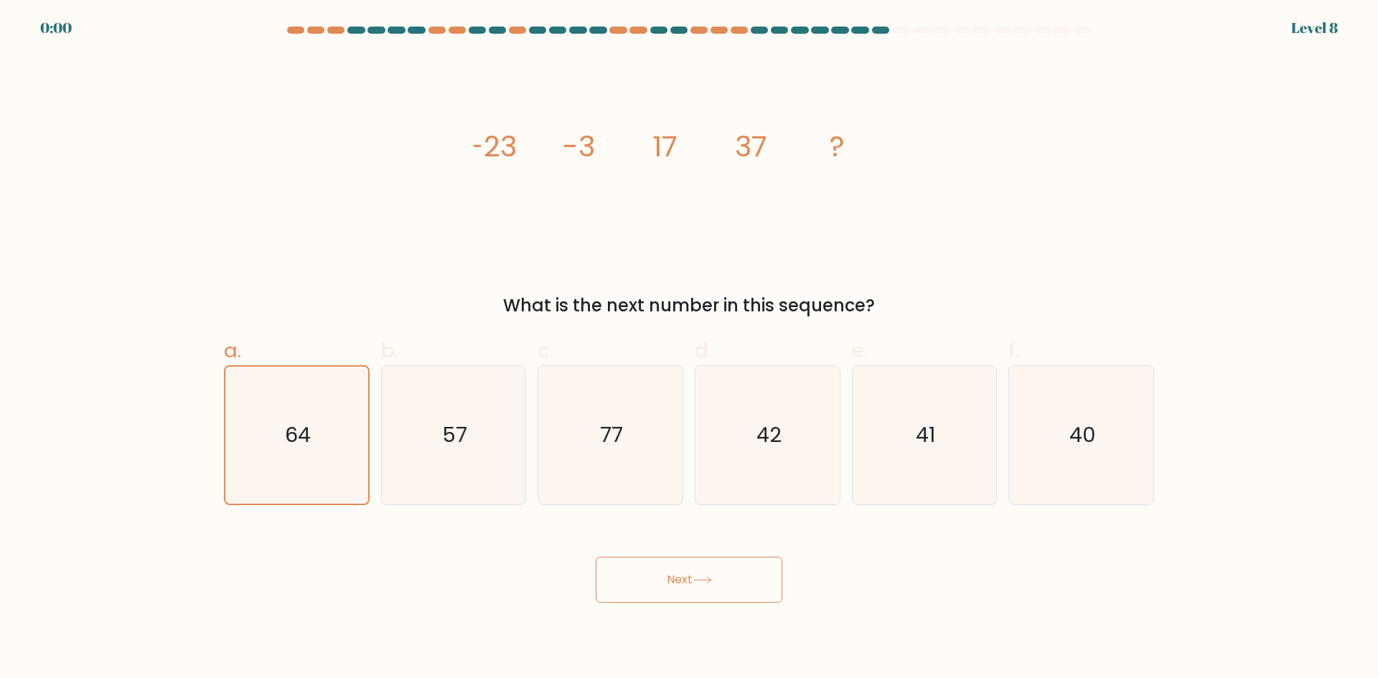
click at [661, 568] on div "Next" at bounding box center [689, 563] width 948 height 80
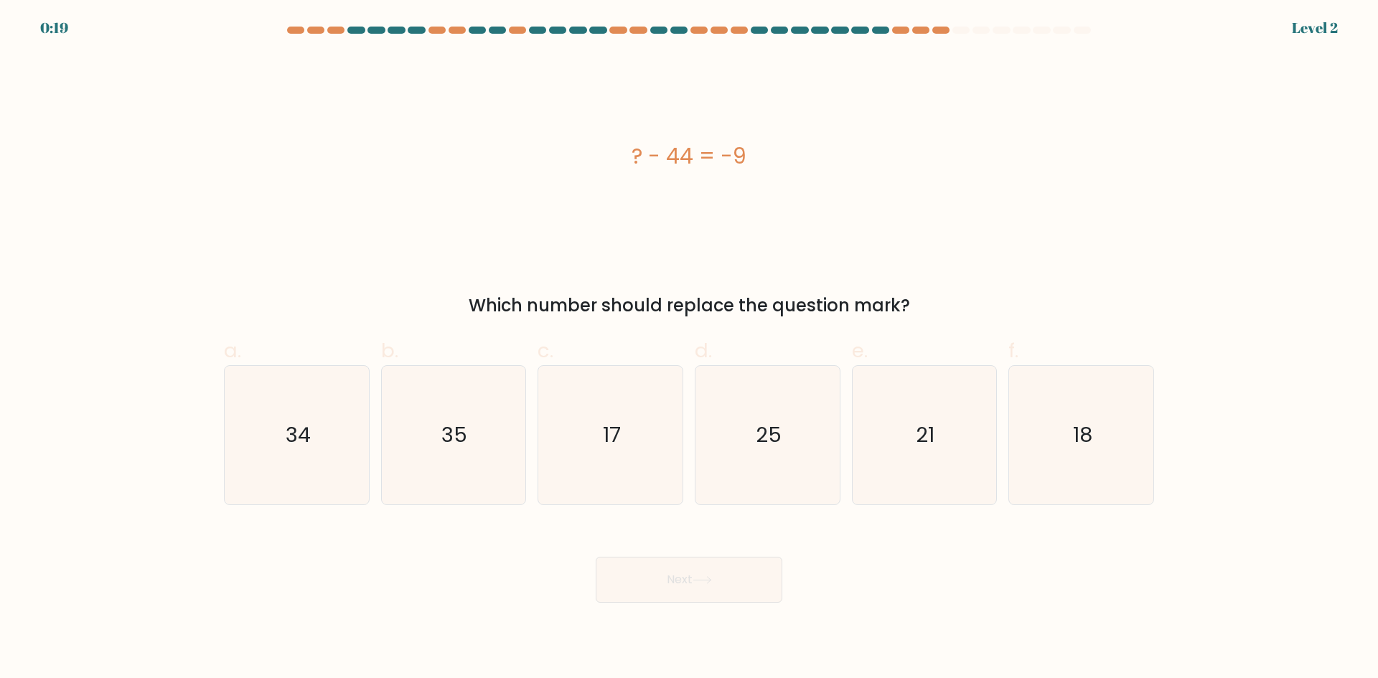
click at [782, 276] on div "? - 44 = -9 Which number should replace the question mark?" at bounding box center [689, 187] width 948 height 264
click at [863, 252] on div "? - 44 = -9" at bounding box center [689, 157] width 930 height 204
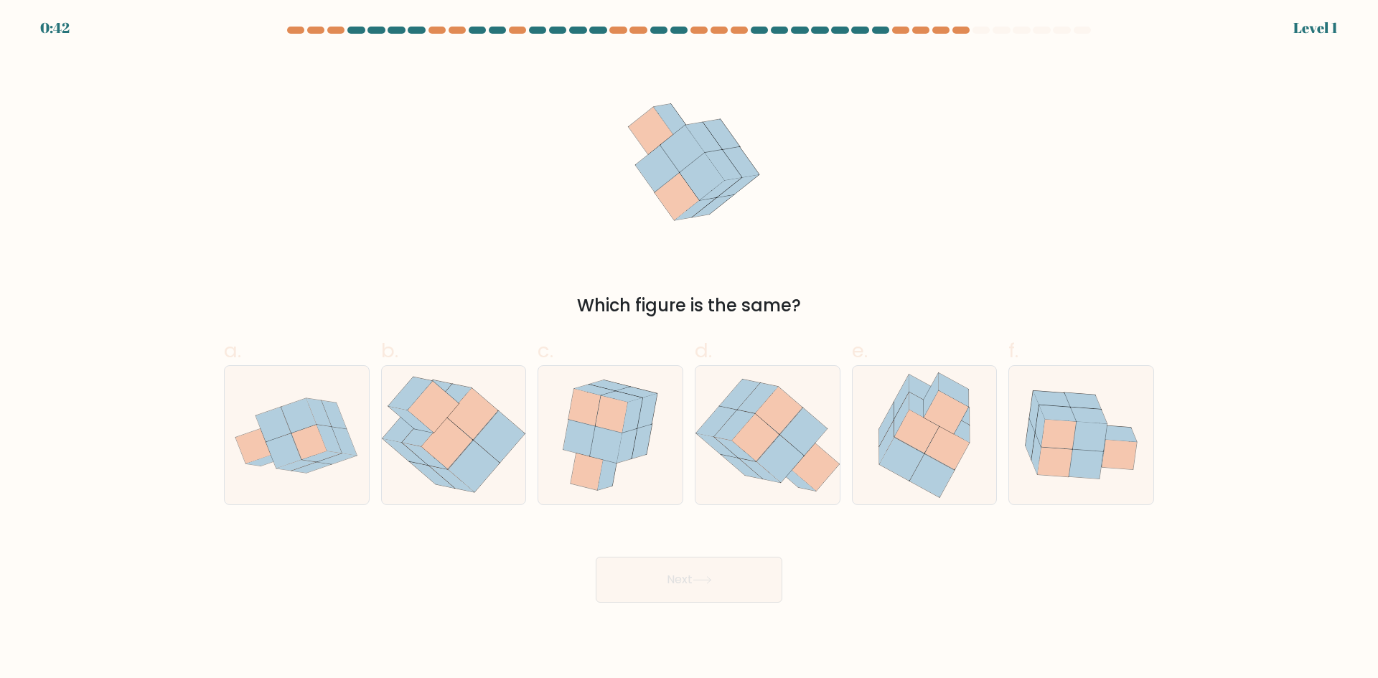
click at [874, 244] on div "Which figure is the same?" at bounding box center [689, 187] width 948 height 264
click at [312, 431] on icon at bounding box center [308, 442] width 35 height 34
click at [689, 349] on input "a." at bounding box center [689, 344] width 1 height 9
radio input "true"
click at [716, 595] on button "Next" at bounding box center [689, 580] width 187 height 46
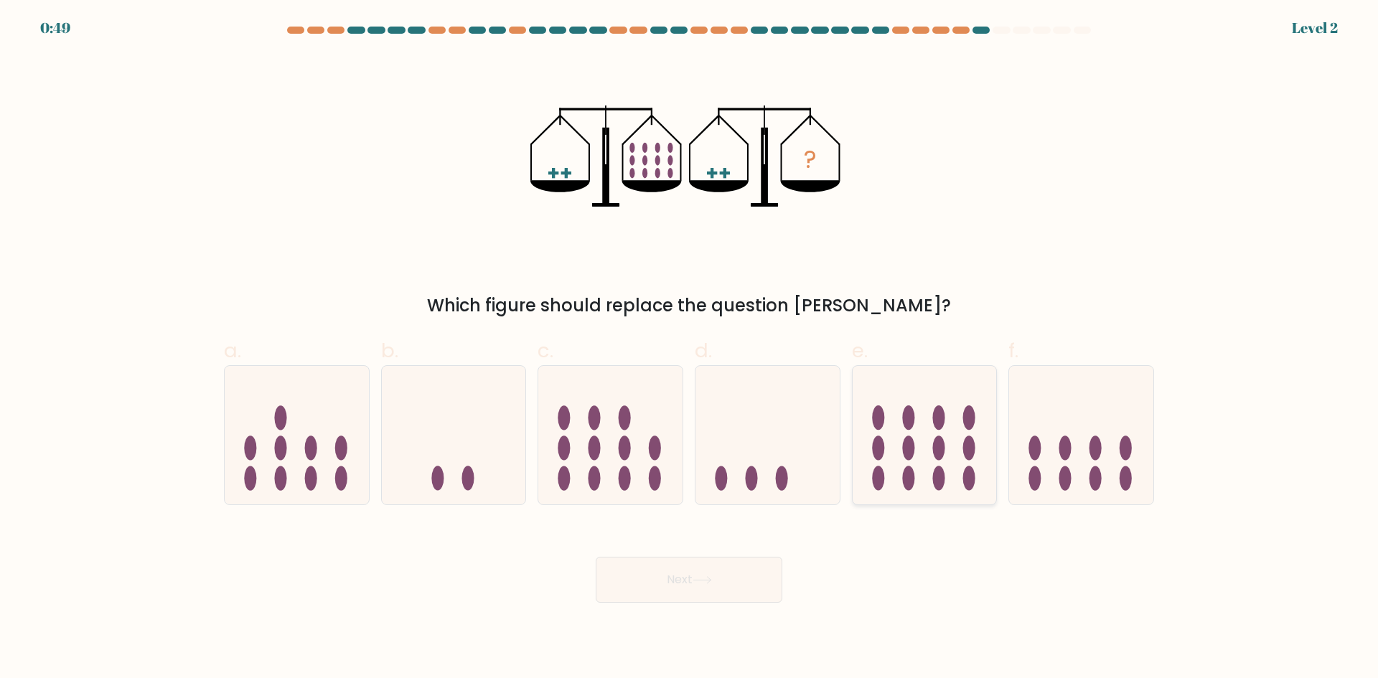
click at [918, 443] on icon at bounding box center [925, 434] width 144 height 119
click at [690, 349] on input "e." at bounding box center [689, 344] width 1 height 9
radio input "true"
click at [740, 569] on button "Next" at bounding box center [689, 580] width 187 height 46
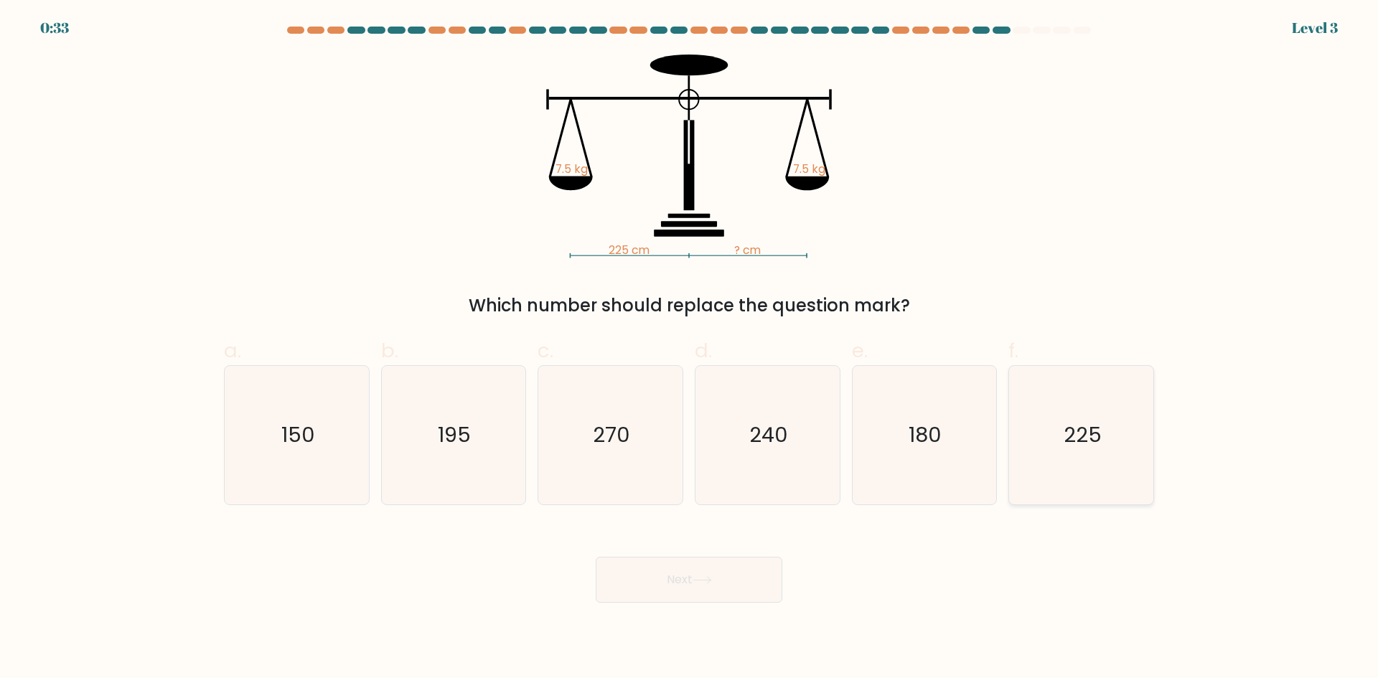
click at [1070, 443] on text "225" at bounding box center [1083, 435] width 38 height 29
click at [690, 349] on input "f. 225" at bounding box center [689, 344] width 1 height 9
radio input "true"
click at [706, 582] on icon at bounding box center [702, 580] width 19 height 8
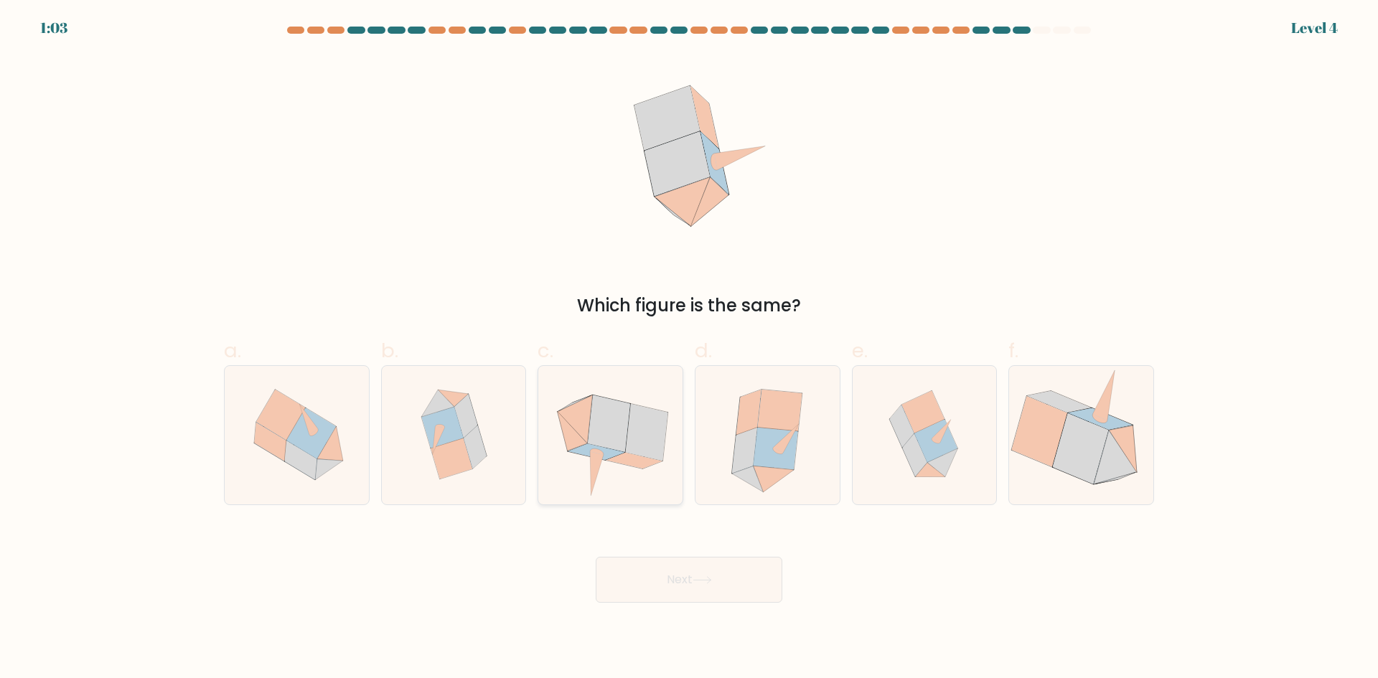
click at [630, 450] on icon at bounding box center [646, 432] width 42 height 57
click at [689, 349] on input "c." at bounding box center [689, 344] width 1 height 9
radio input "true"
click at [671, 581] on button "Next" at bounding box center [689, 580] width 187 height 46
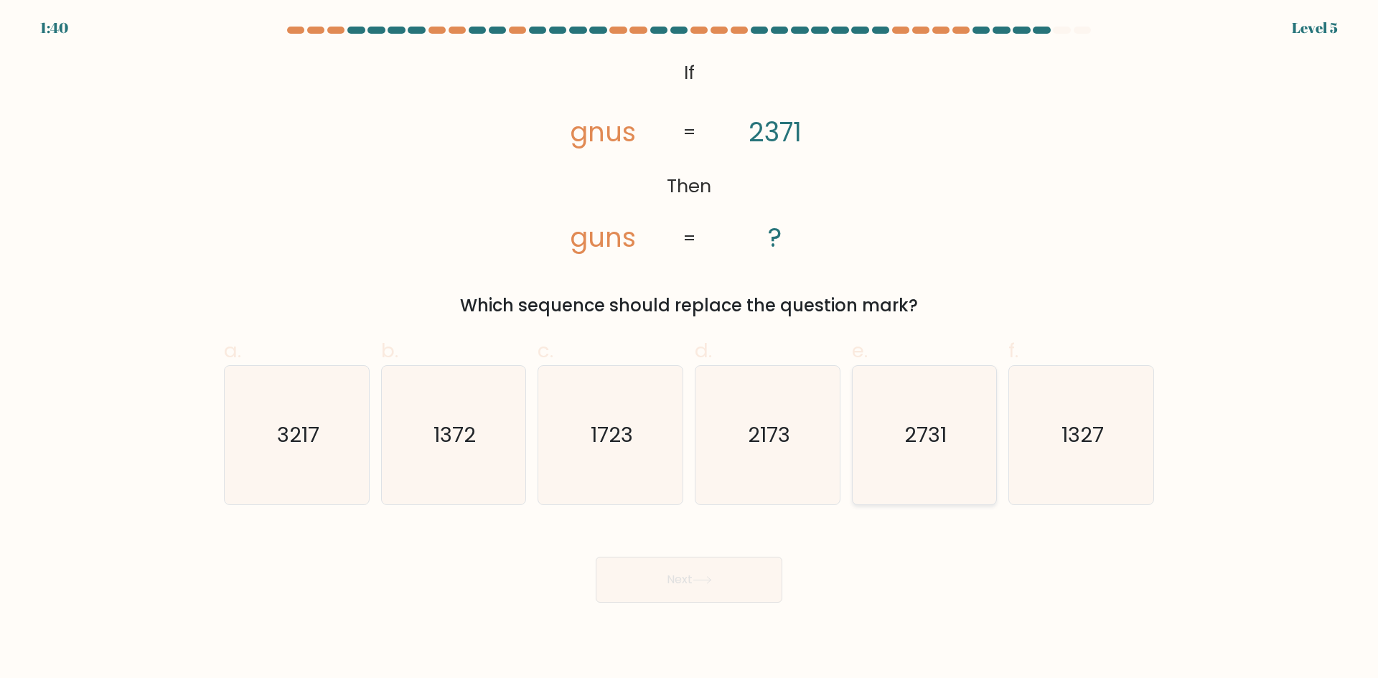
click at [890, 449] on icon "2731" at bounding box center [924, 435] width 139 height 139
click at [690, 349] on input "e. 2731" at bounding box center [689, 344] width 1 height 9
radio input "true"
click at [688, 576] on button "Next" at bounding box center [689, 580] width 187 height 46
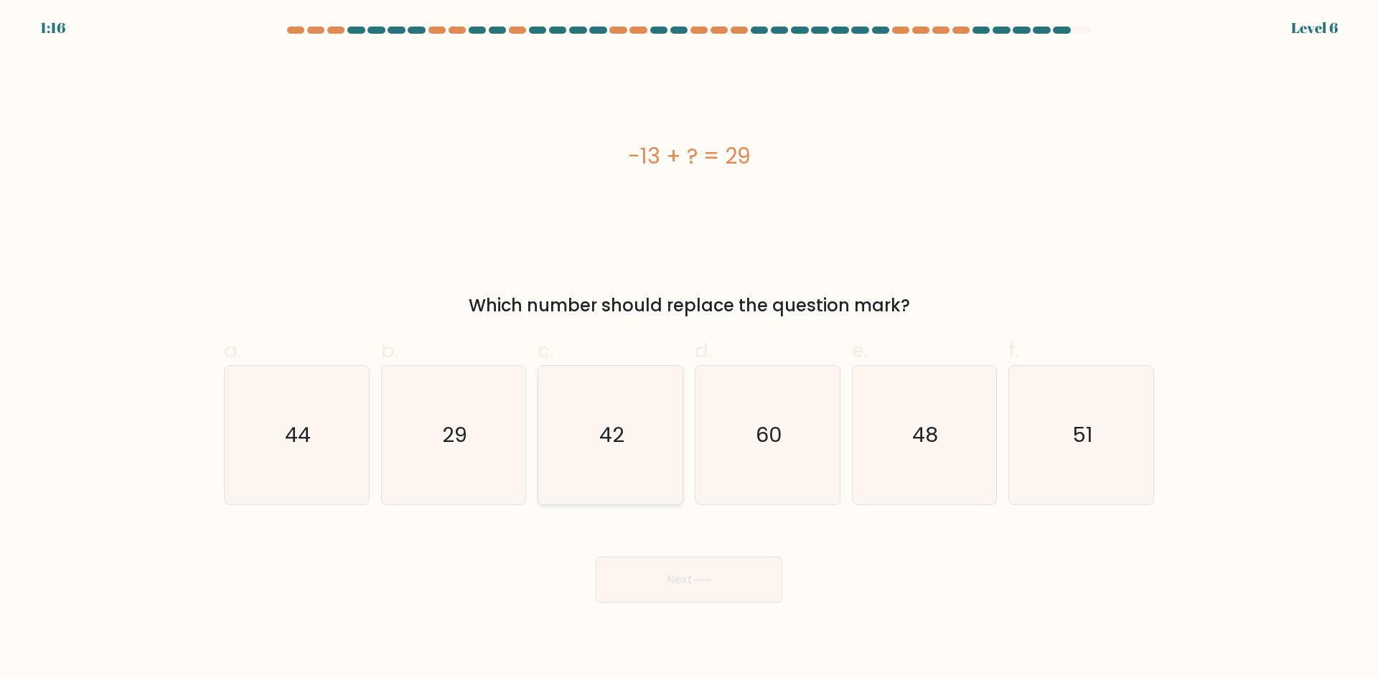
click at [620, 424] on text "42" at bounding box center [611, 435] width 25 height 29
click at [689, 349] on input "c. 42" at bounding box center [689, 344] width 1 height 9
radio input "true"
click at [679, 566] on button "Next" at bounding box center [689, 580] width 187 height 46
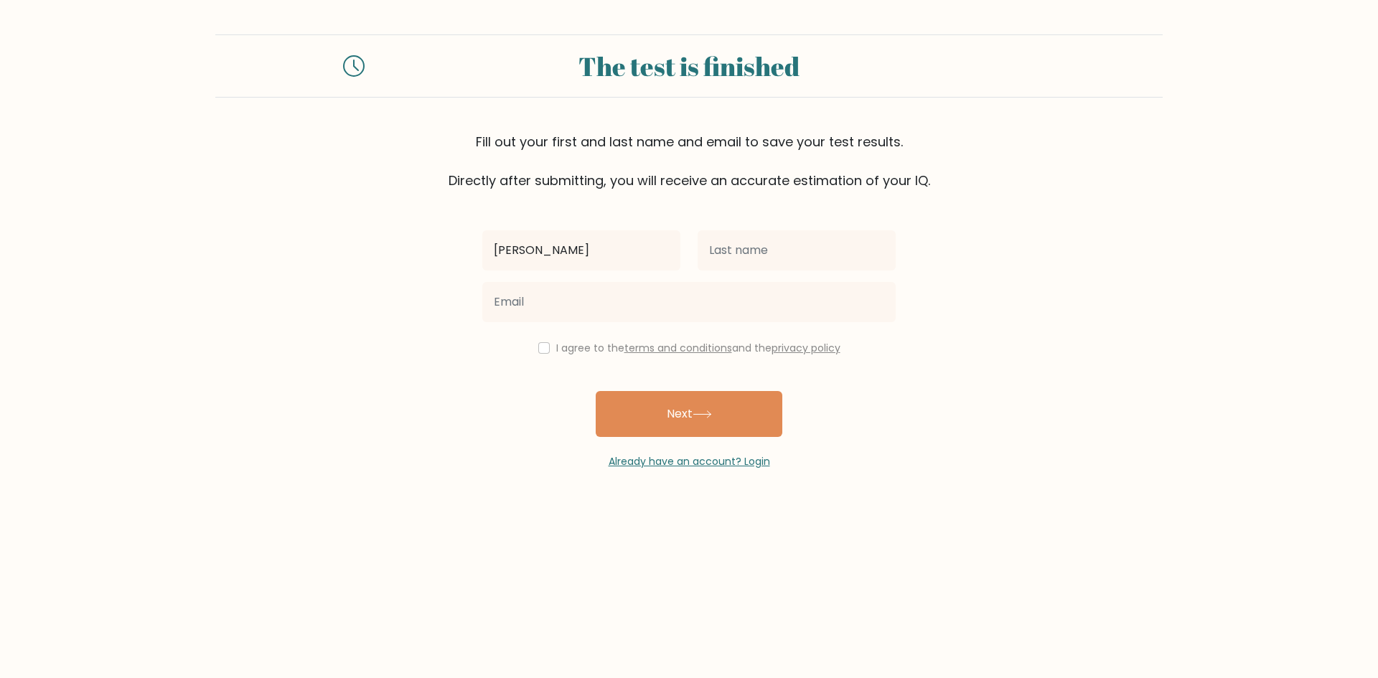
type input "[PERSON_NAME]"
type input "Aronales"
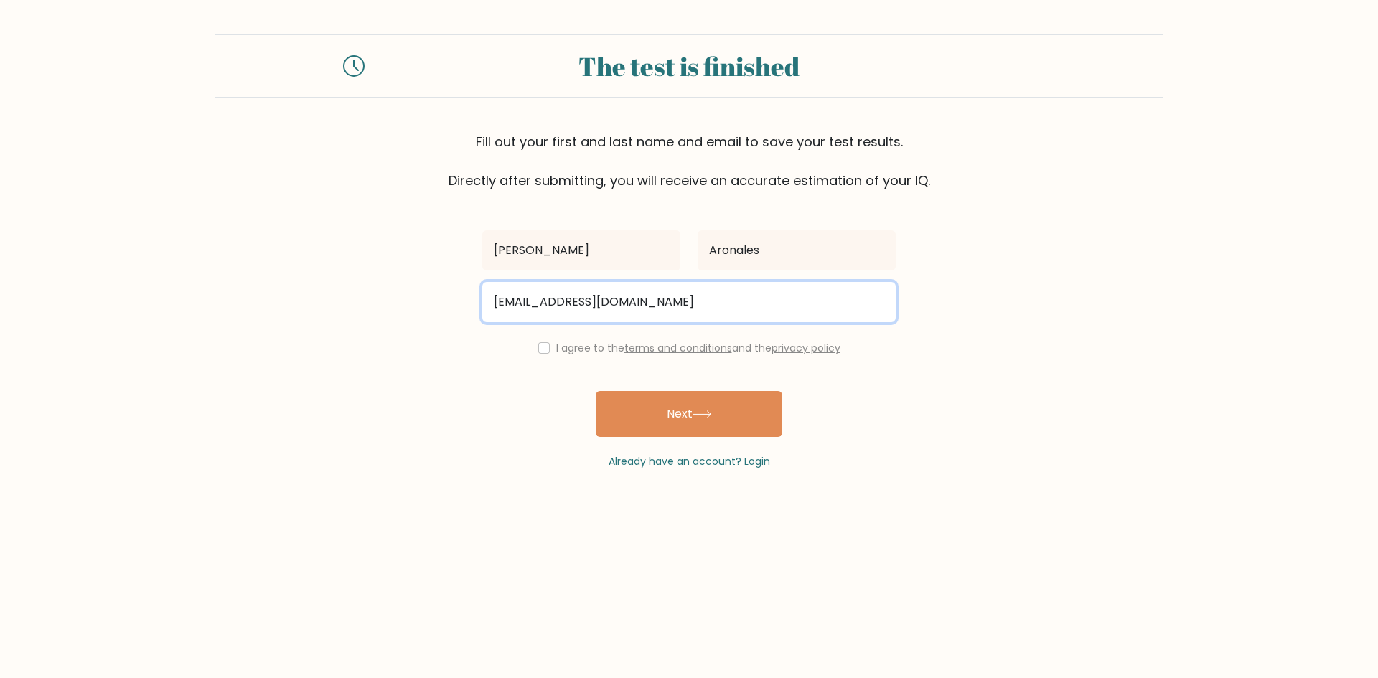
type input "aronalesmelchor4@gmail.com"
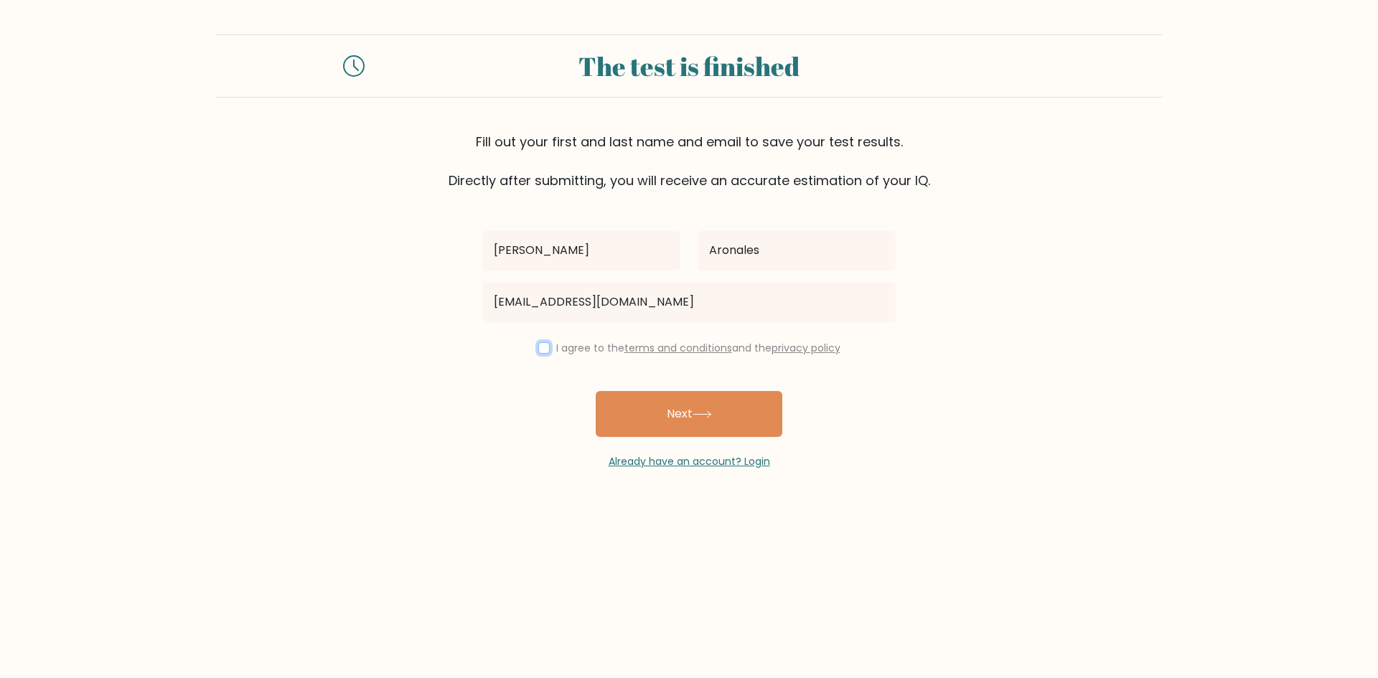
click at [544, 345] on input "checkbox" at bounding box center [543, 347] width 11 height 11
checkbox input "true"
click at [671, 426] on button "Next" at bounding box center [689, 414] width 187 height 46
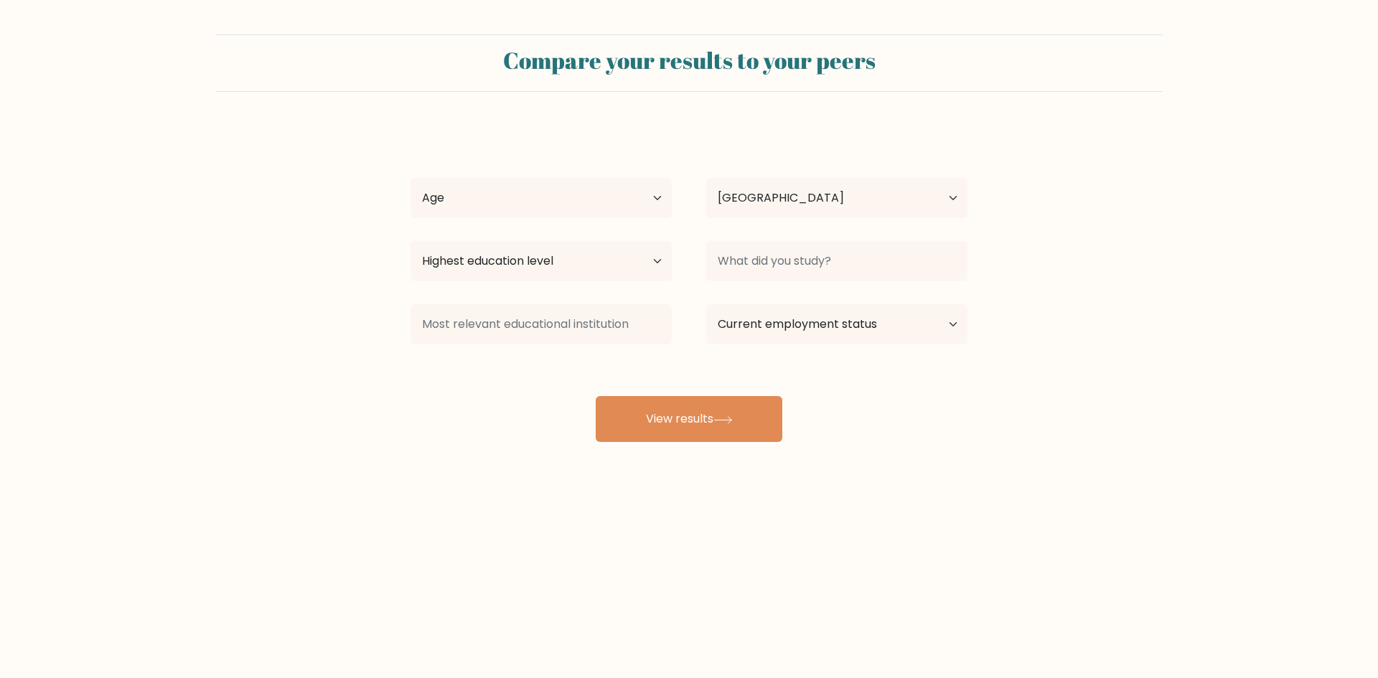
select select "PH"
click at [571, 203] on select "Age Under 18 years old 18-24 years old 25-34 years old 35-44 years old 45-54 ye…" at bounding box center [541, 198] width 261 height 40
select select "25_34"
click at [411, 178] on select "Age Under 18 years old 18-24 years old 25-34 years old 35-44 years old 45-54 ye…" at bounding box center [541, 198] width 261 height 40
click at [740, 199] on select "Country Afghanistan Albania Algeria American Samoa Andorra Angola Anguilla Anta…" at bounding box center [836, 198] width 261 height 40
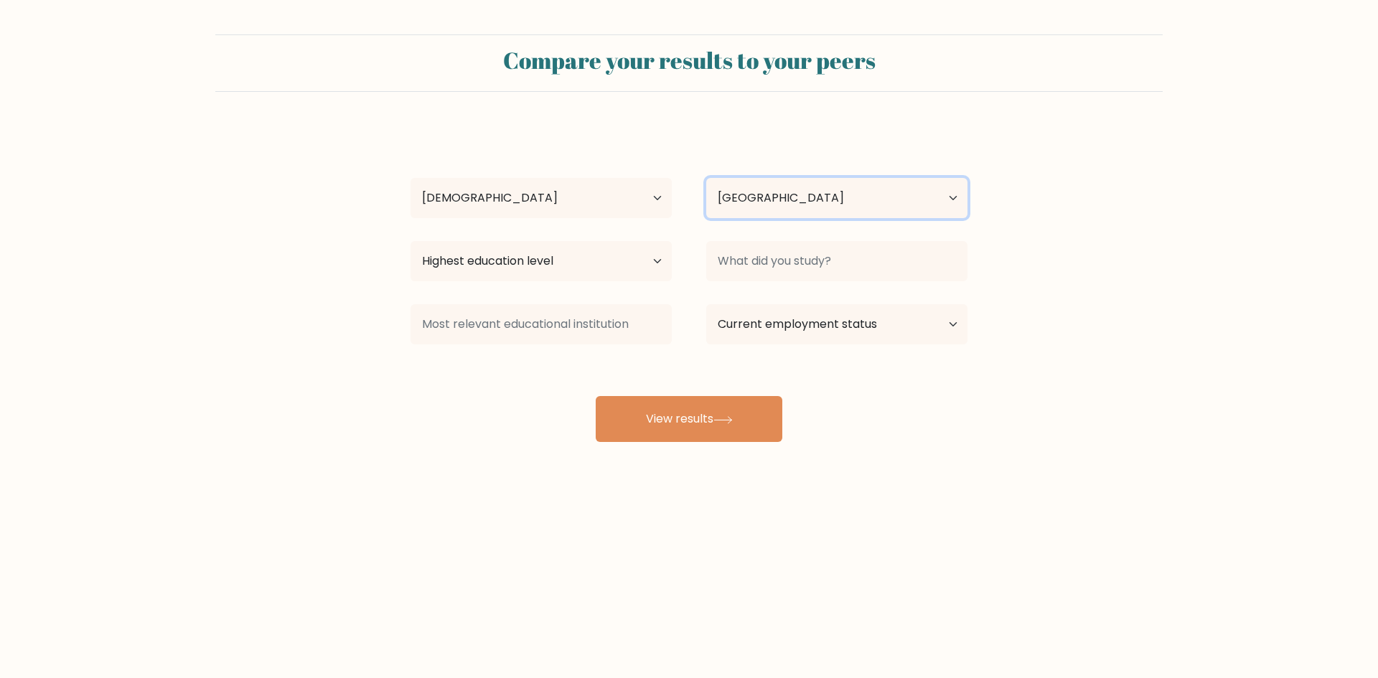
click at [756, 185] on select "Country Afghanistan Albania Algeria American Samoa Andorra Angola Anguilla Anta…" at bounding box center [836, 198] width 261 height 40
click at [569, 265] on select "Highest education level No schooling Primary Lower Secondary Upper Secondary Oc…" at bounding box center [541, 261] width 261 height 40
select select "bachelors_degree"
click at [411, 241] on select "Highest education level No schooling Primary Lower Secondary Upper Secondary Oc…" at bounding box center [541, 261] width 261 height 40
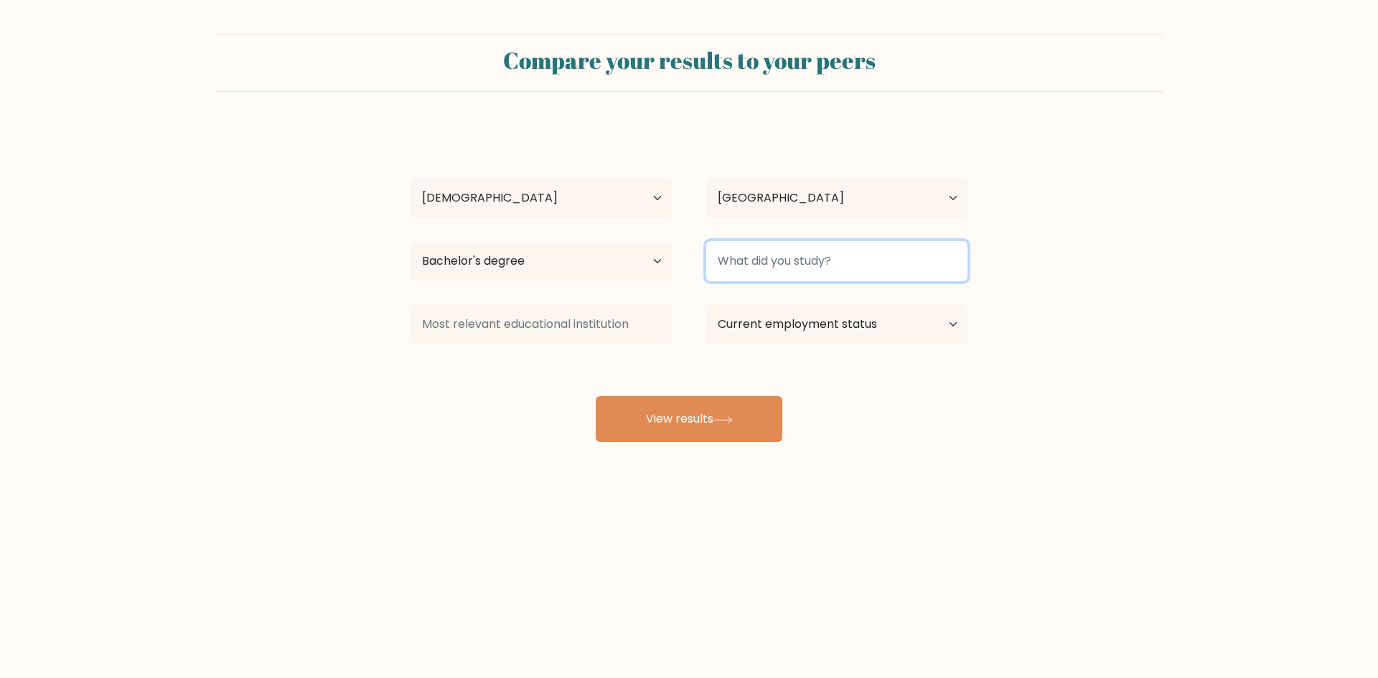
click at [790, 261] on input at bounding box center [836, 261] width 261 height 40
type input "Bachelor in"
click at [596, 396] on button "View results" at bounding box center [689, 419] width 187 height 46
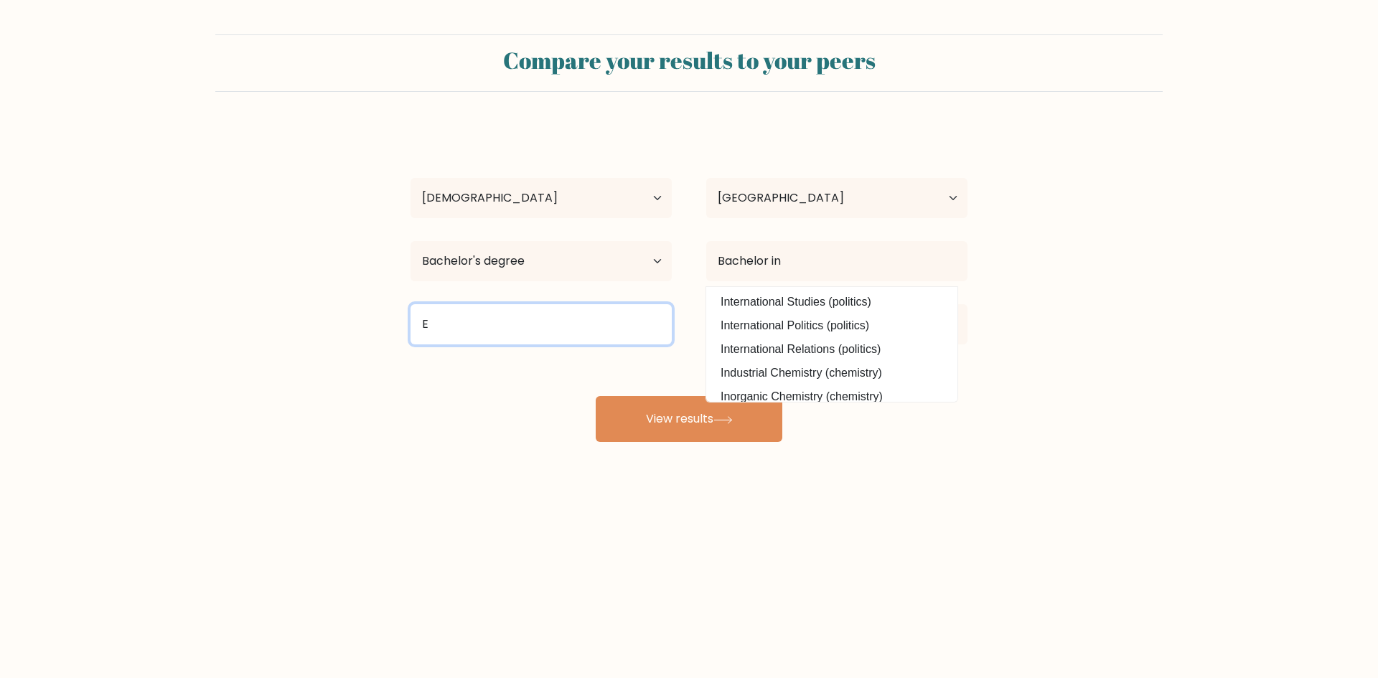
type input "E"
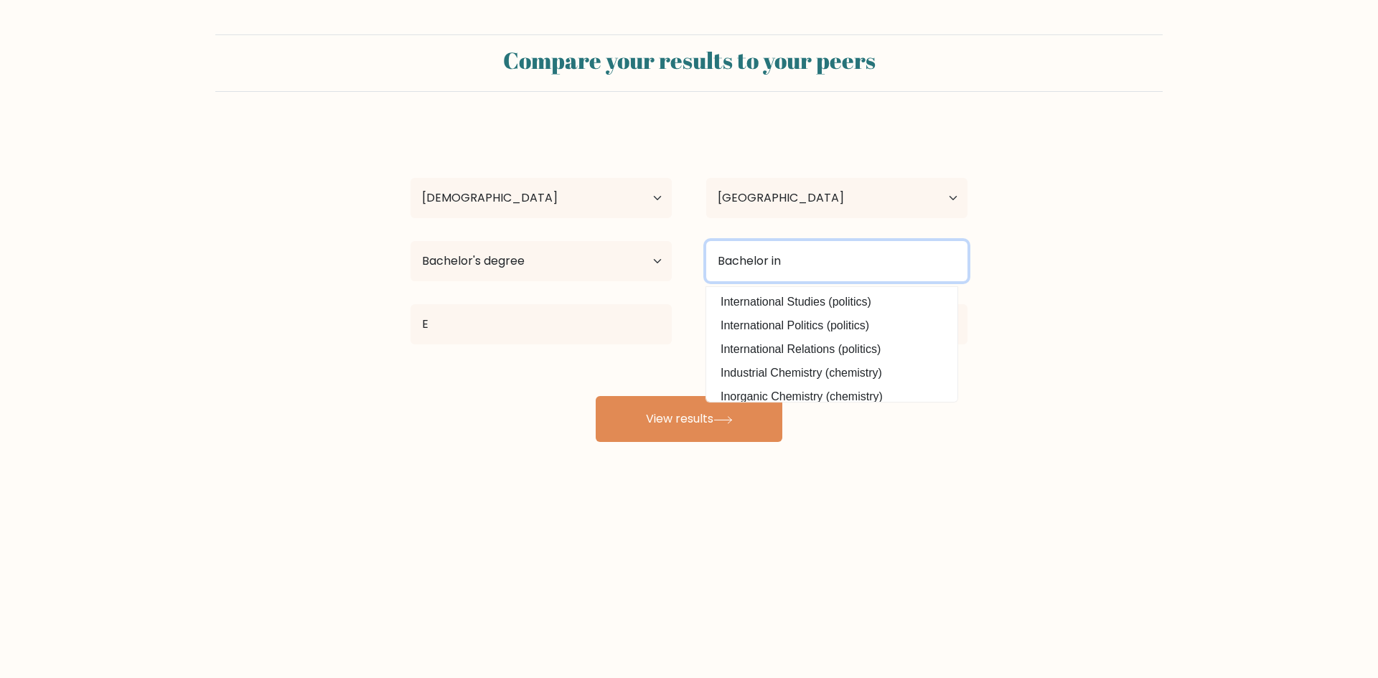
click at [859, 275] on input "Bachelor in" at bounding box center [836, 261] width 261 height 40
type input "Bachelor in Elementary Education"
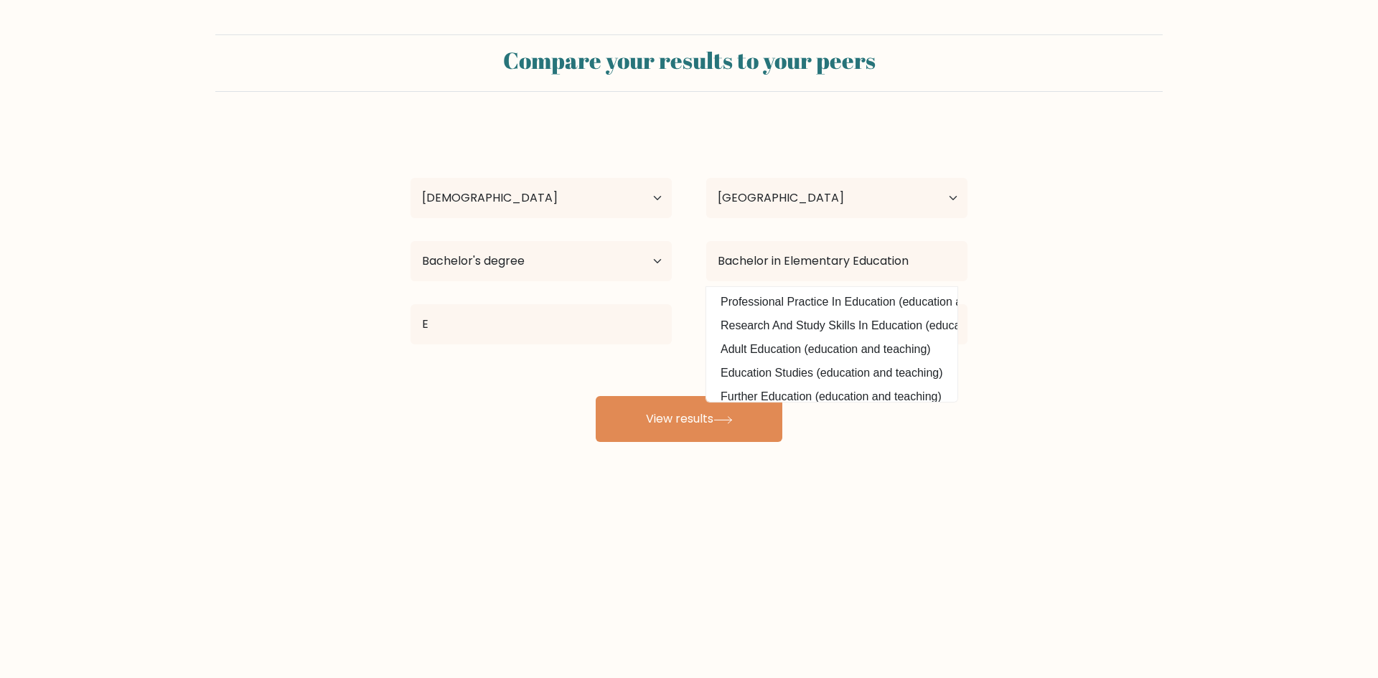
click at [1139, 243] on form "Compare your results to your peers Melchor Aronales Age Under 18 years old 18-2…" at bounding box center [689, 238] width 1378 height 408
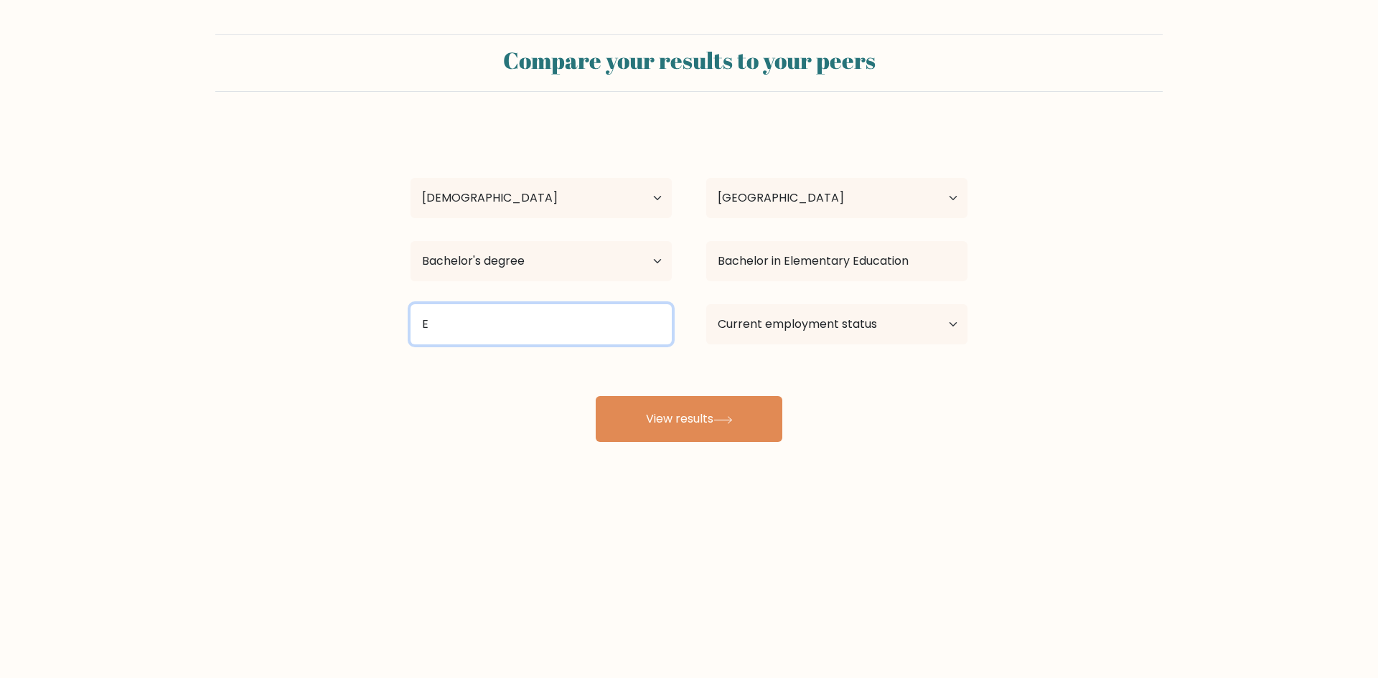
click at [554, 321] on input "E" at bounding box center [541, 324] width 261 height 40
click at [517, 390] on div "Melchor Aronales Age Under 18 years old 18-24 years old 25-34 years old 35-44 y…" at bounding box center [689, 284] width 574 height 316
click at [503, 321] on input at bounding box center [541, 324] width 261 height 40
type input "General Education"
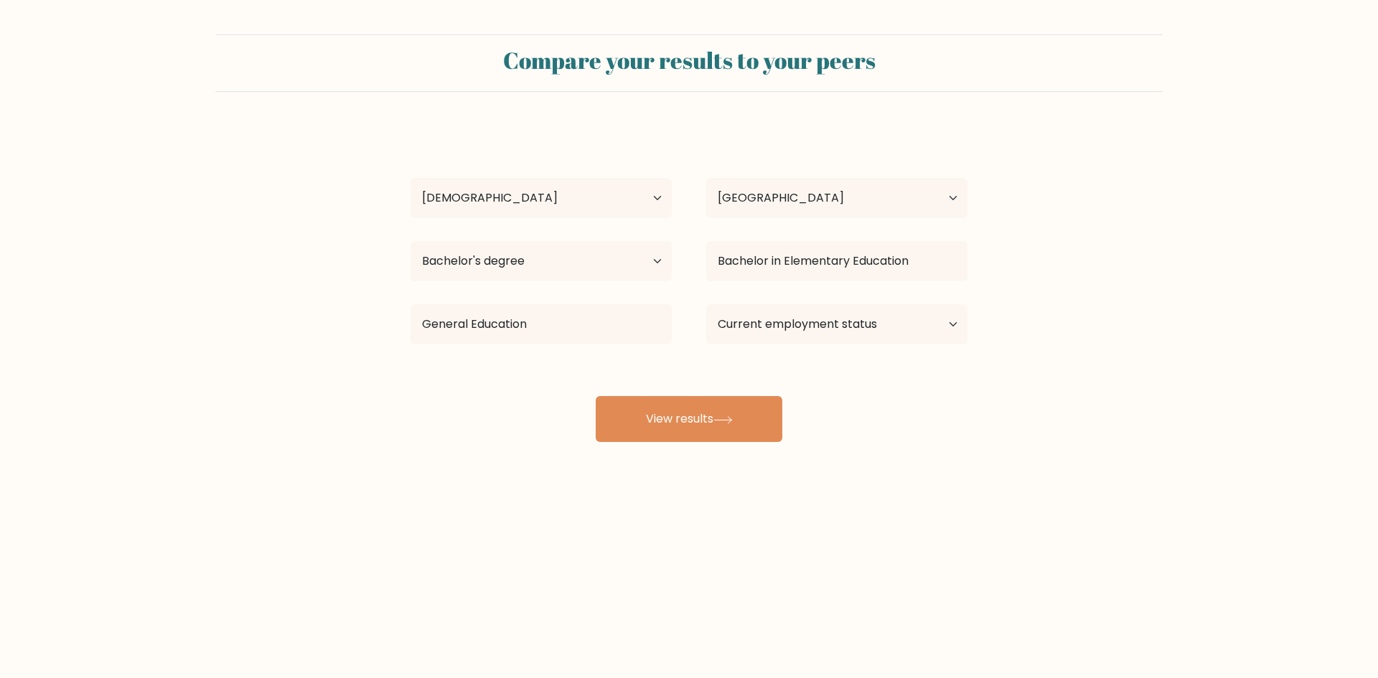
click at [478, 454] on div "Compare your results to your peers Melchor Aronales Age Under 18 years old 18-2…" at bounding box center [689, 272] width 1378 height 544
click at [754, 309] on select "Current employment status Employed Student Retired Other / prefer not to answer" at bounding box center [836, 324] width 261 height 40
select select "other"
click at [706, 304] on select "Current employment status Employed Student Retired Other / prefer not to answer" at bounding box center [836, 324] width 261 height 40
click at [979, 474] on div "Compare your results to your peers Melchor Aronales Age Under 18 years old 18-2…" at bounding box center [689, 272] width 1378 height 544
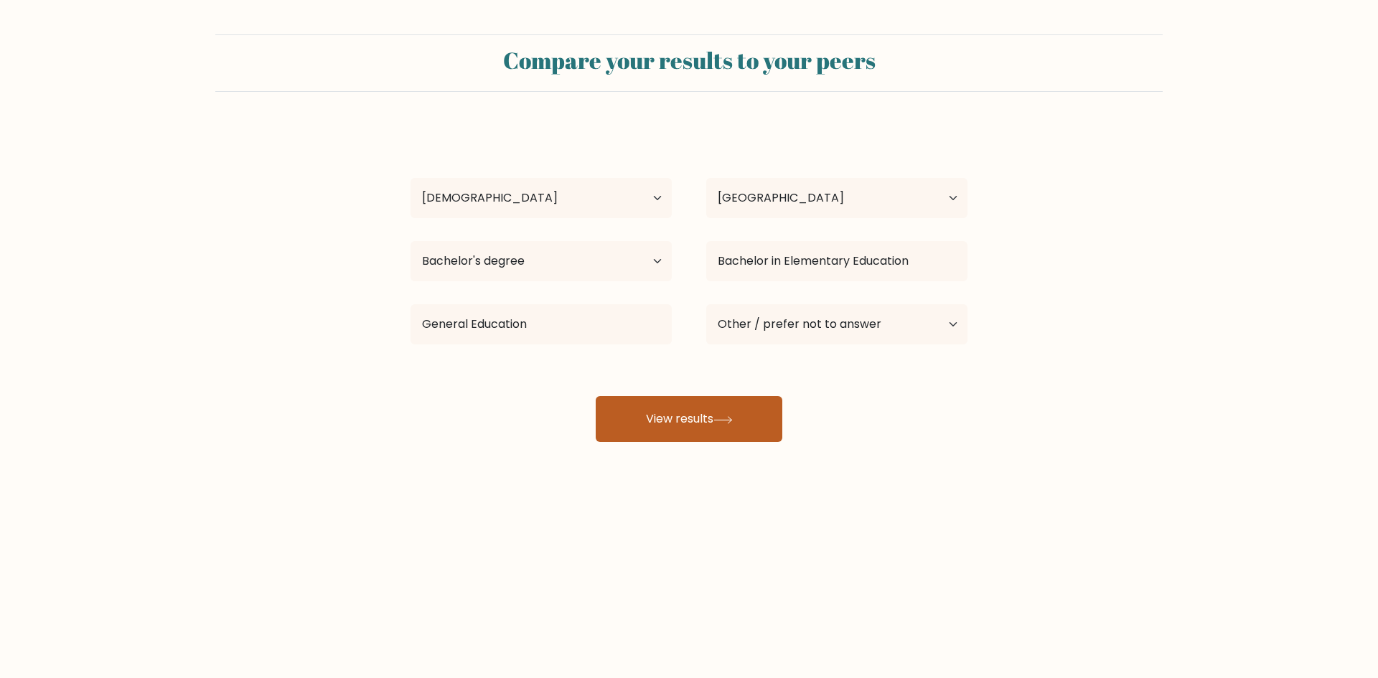
click at [646, 417] on button "View results" at bounding box center [689, 419] width 187 height 46
click at [671, 419] on button "View results" at bounding box center [689, 419] width 187 height 46
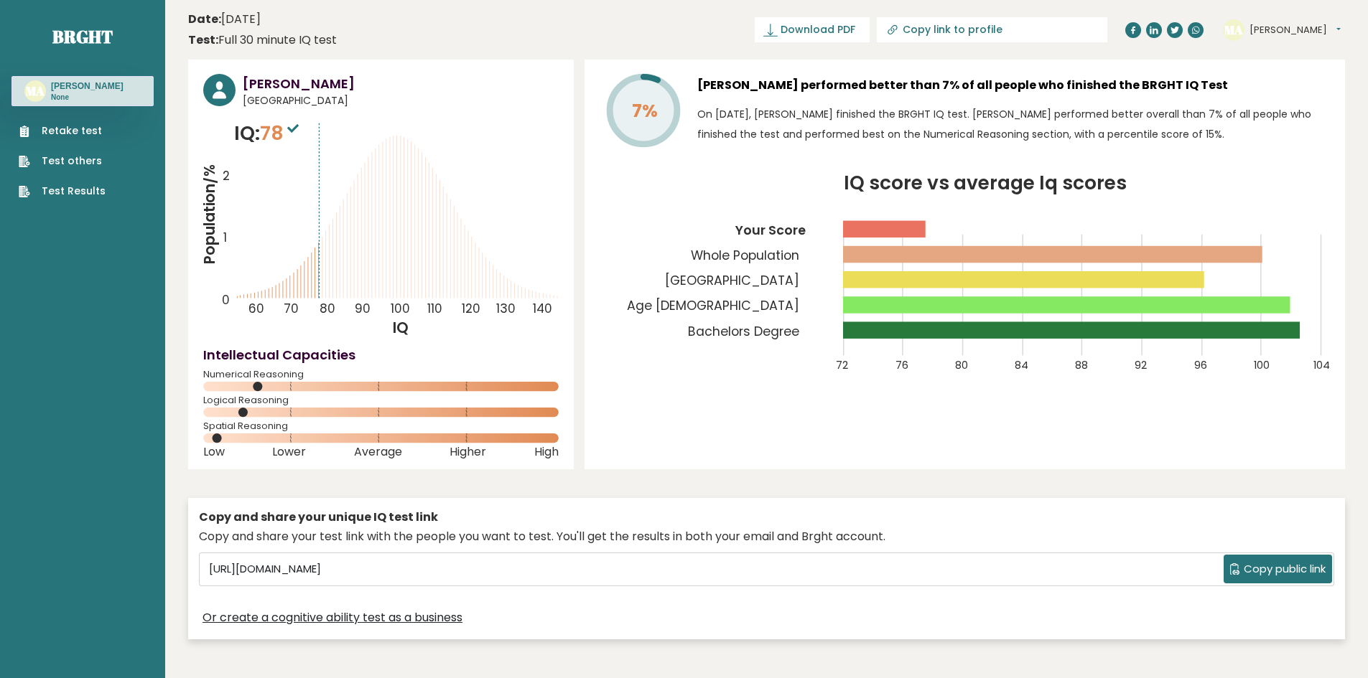
click at [668, 218] on icon "IQ score vs average Iq scores 72 76 80 84 88 92 96 100 104 Your Score Whole Pop…" at bounding box center [964, 282] width 730 height 216
click at [931, 296] on icon "IQ score vs average Iq scores 72 76 80 84 88 92 96 100 104 Your Score Whole Pop…" at bounding box center [964, 282] width 730 height 216
click at [898, 258] on rect at bounding box center [1052, 254] width 419 height 17
click at [872, 275] on rect at bounding box center [1023, 279] width 361 height 17
click at [939, 278] on rect at bounding box center [1023, 279] width 361 height 17
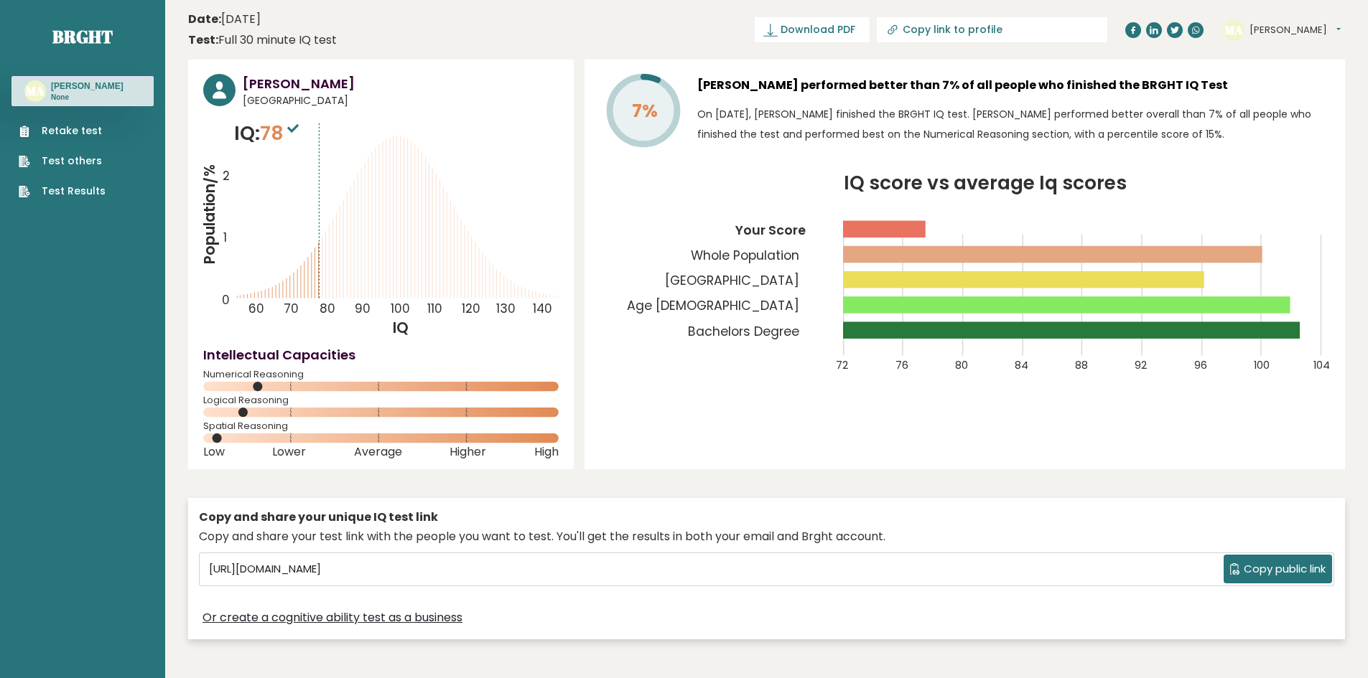
click at [286, 132] on span "78" at bounding box center [281, 133] width 42 height 27
click at [649, 113] on tspan "7%" at bounding box center [645, 110] width 26 height 25
click at [655, 157] on div "7% Melchor Aronales performed better than 7% of all people who finished the BRG…" at bounding box center [964, 265] width 760 height 410
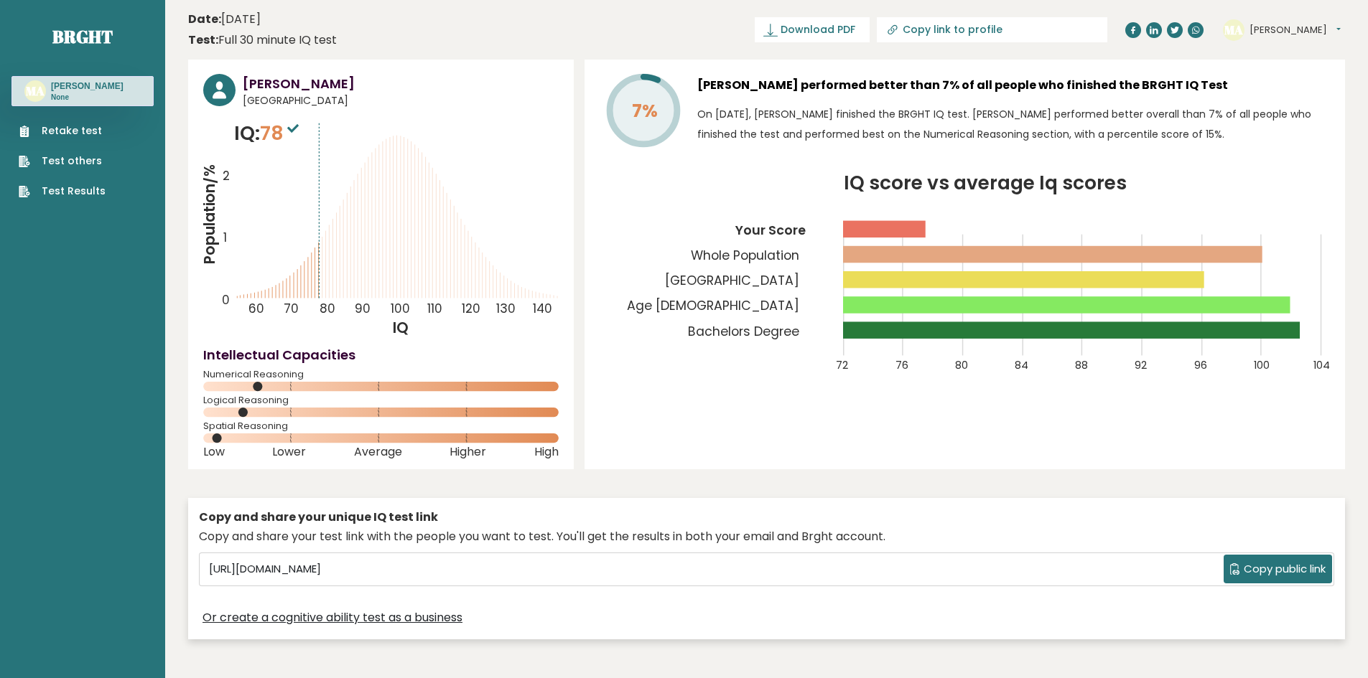
click at [279, 123] on span "78" at bounding box center [281, 133] width 42 height 27
click at [288, 123] on sup at bounding box center [293, 128] width 19 height 20
click at [79, 134] on link "Retake test" at bounding box center [62, 130] width 87 height 15
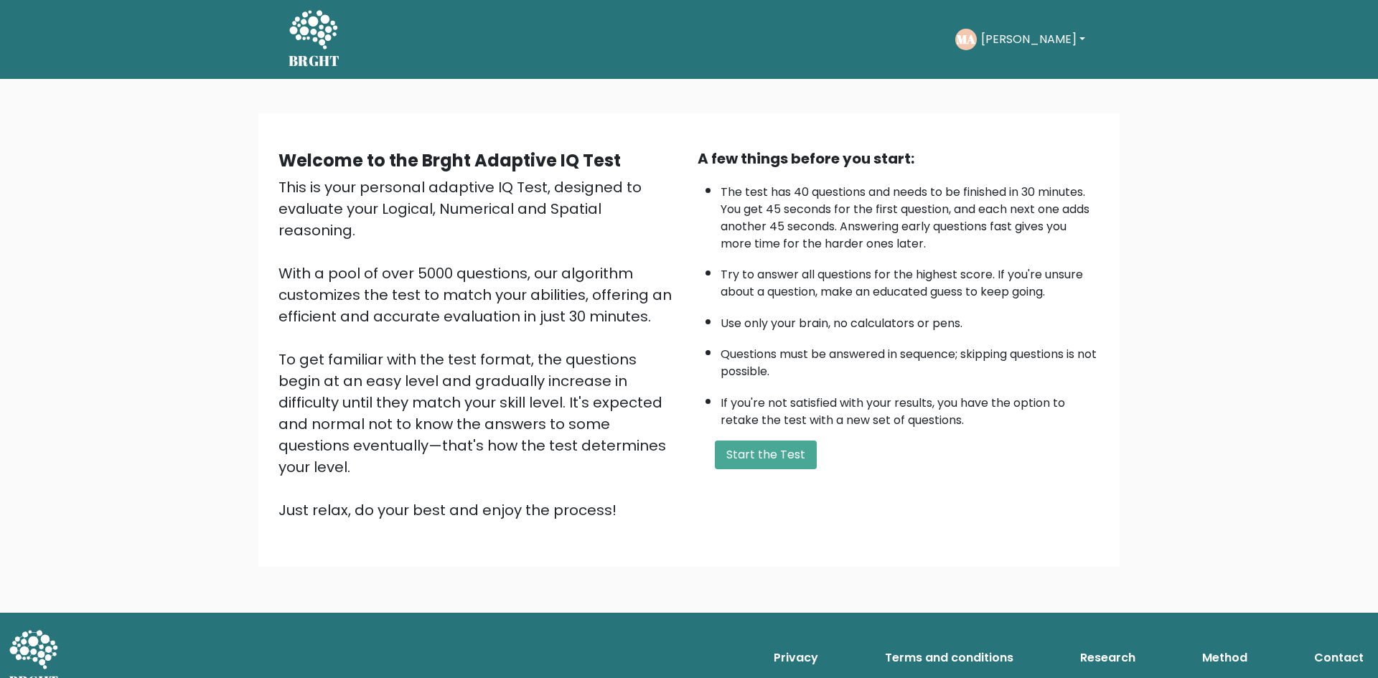
click at [763, 438] on div "A few things before you start: The test has 40 questions and needs to be finish…" at bounding box center [898, 334] width 419 height 373
click at [758, 449] on button "Start the Test" at bounding box center [766, 455] width 102 height 29
click at [767, 454] on button "Start the Test" at bounding box center [766, 455] width 102 height 29
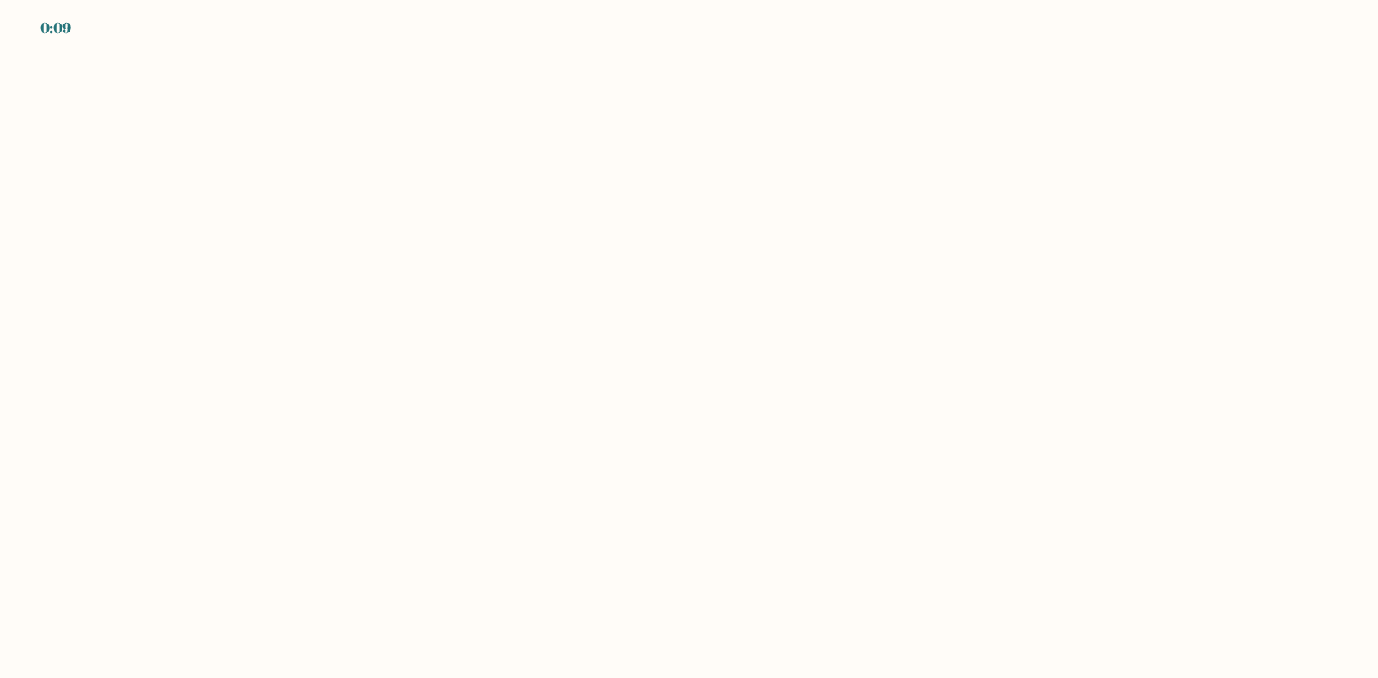
click at [462, 297] on body "0:09" at bounding box center [689, 339] width 1378 height 678
